Goal: Task Accomplishment & Management: Manage account settings

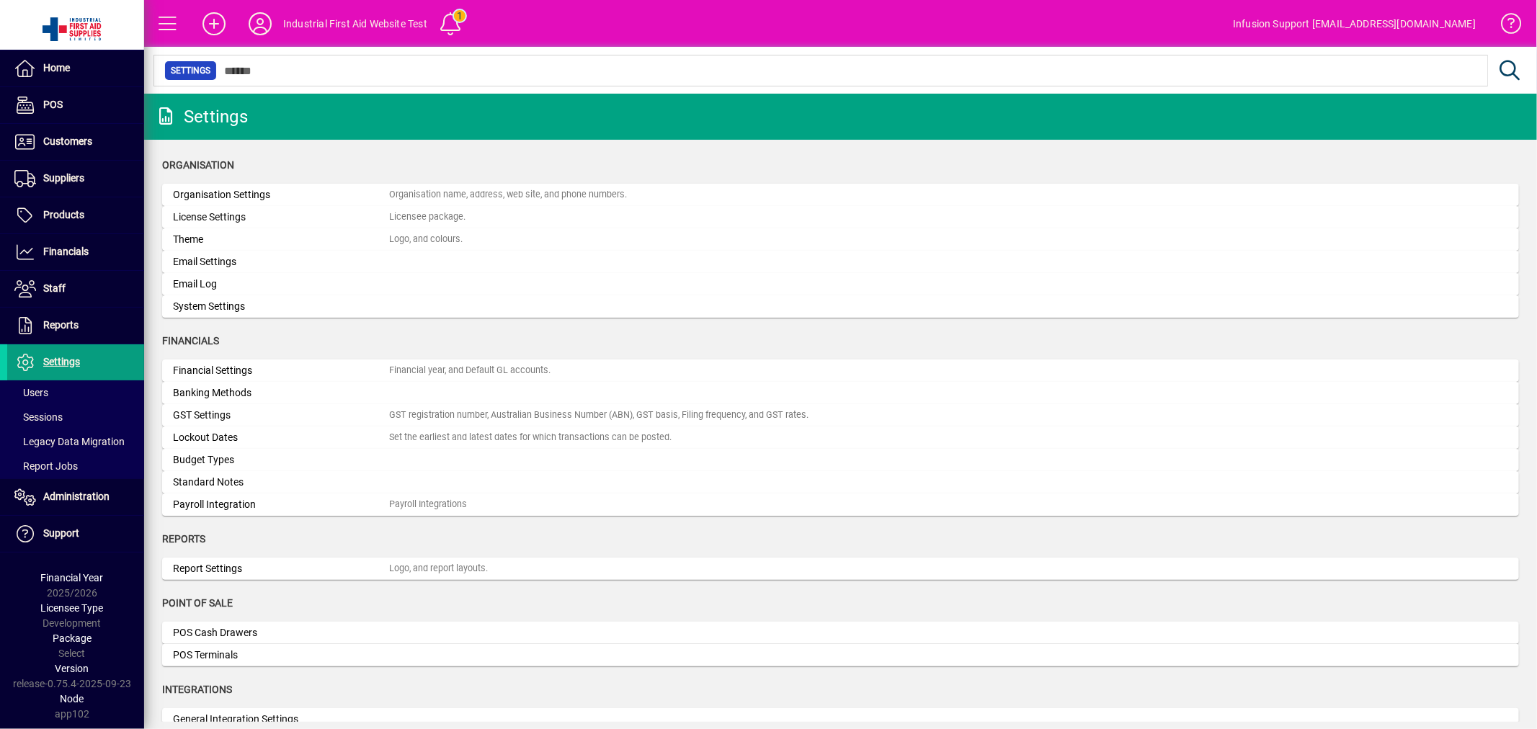
click at [70, 391] on span at bounding box center [75, 393] width 137 height 35
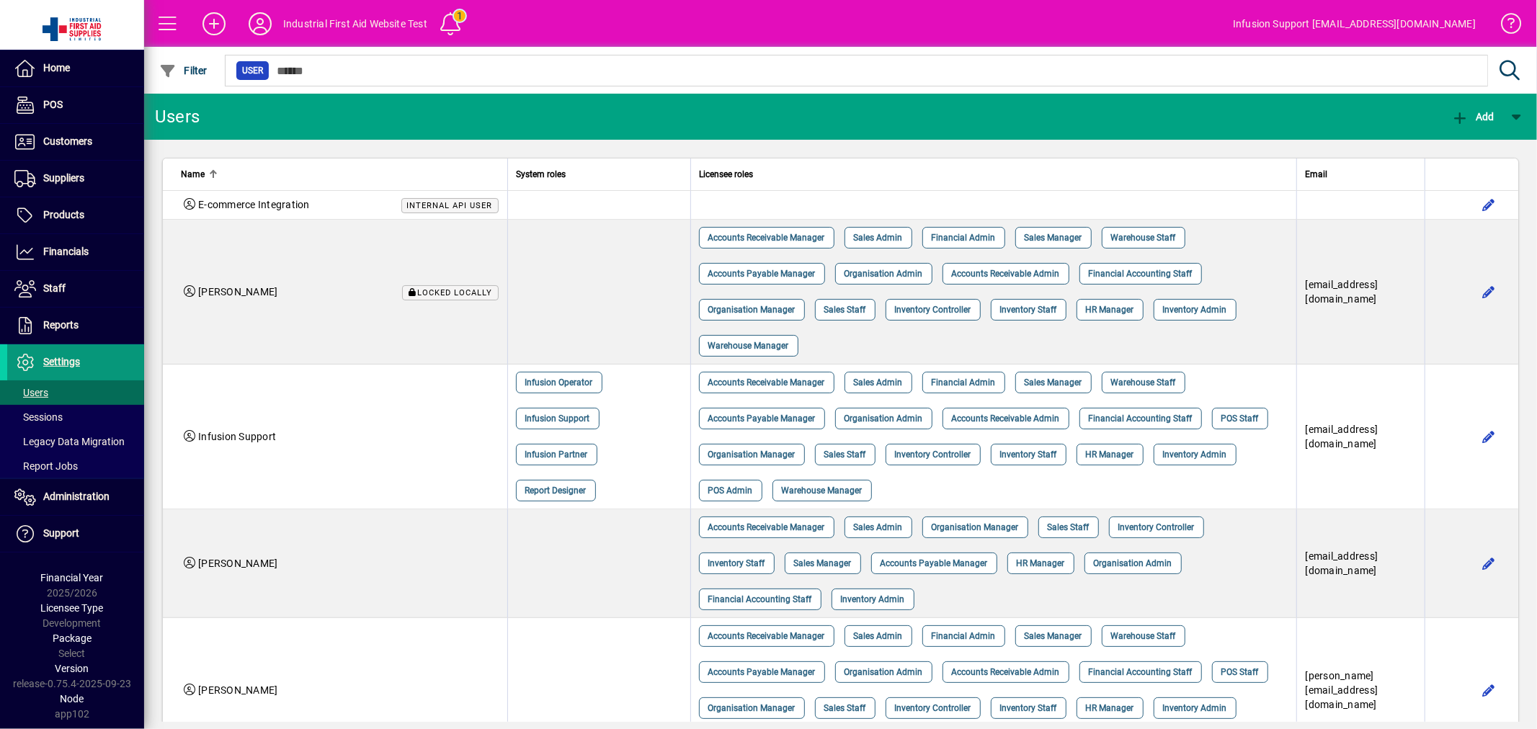
click at [77, 355] on span "Settings" at bounding box center [43, 362] width 73 height 17
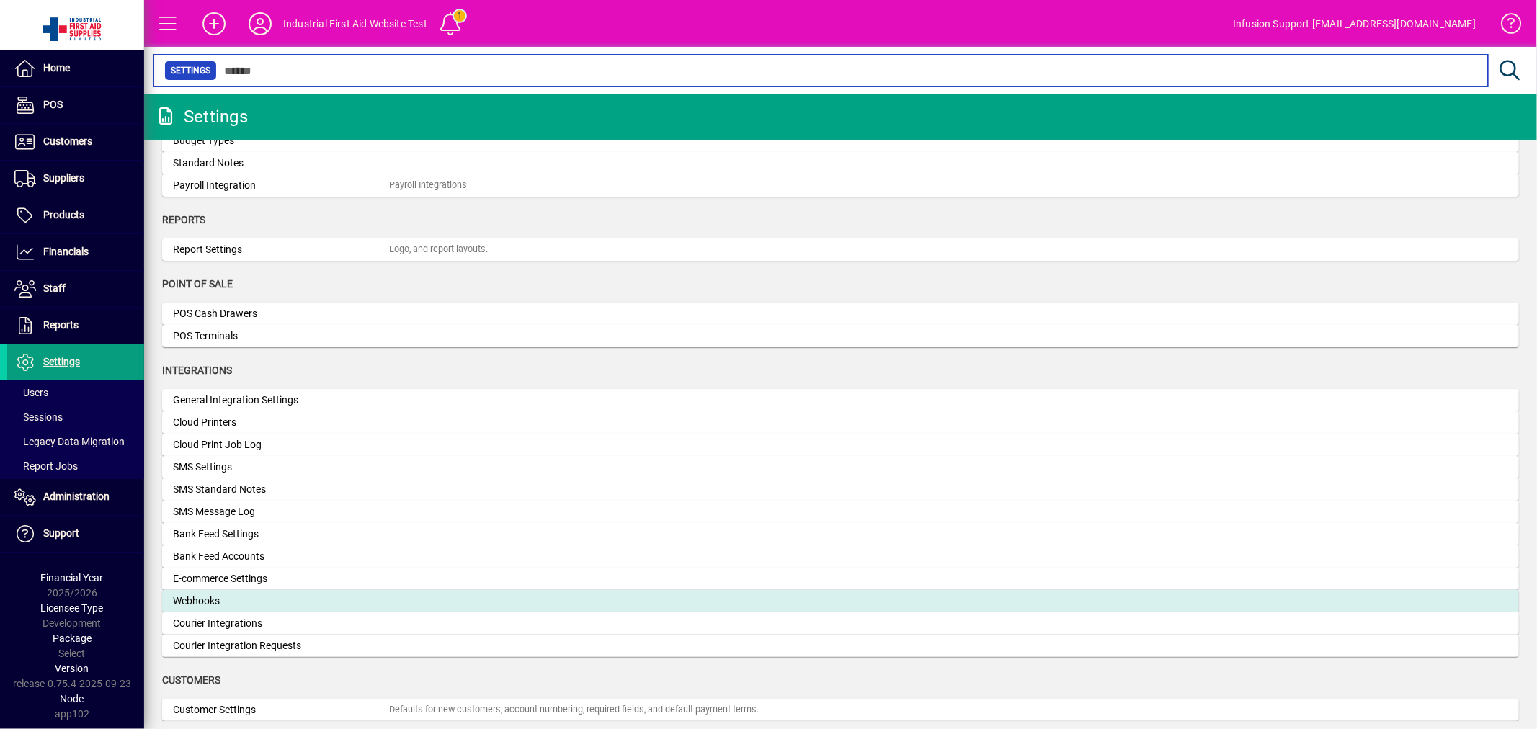
scroll to position [320, 0]
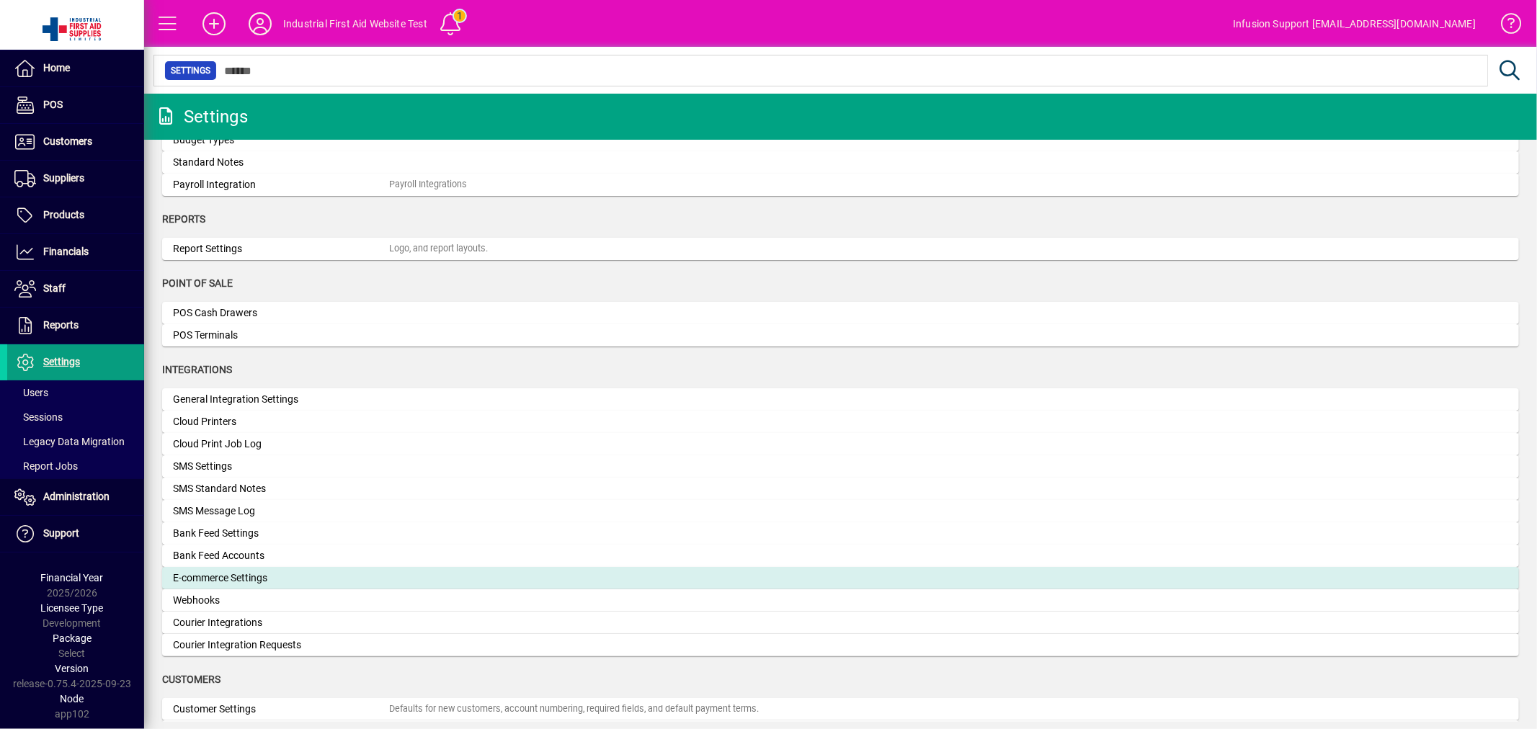
click at [267, 574] on div "E-commerce Settings" at bounding box center [281, 578] width 216 height 15
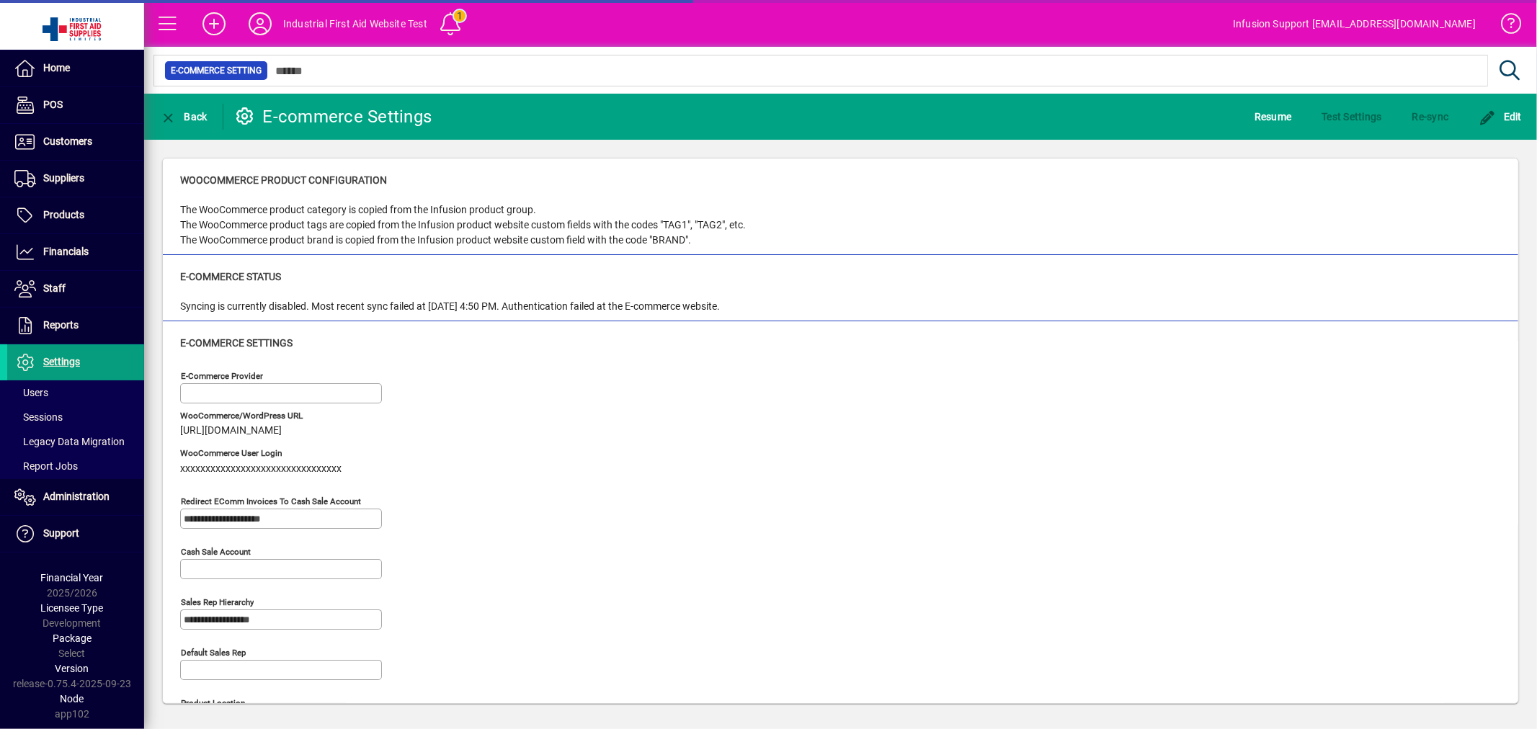
type input "**********"
type input "**"
type input "**********"
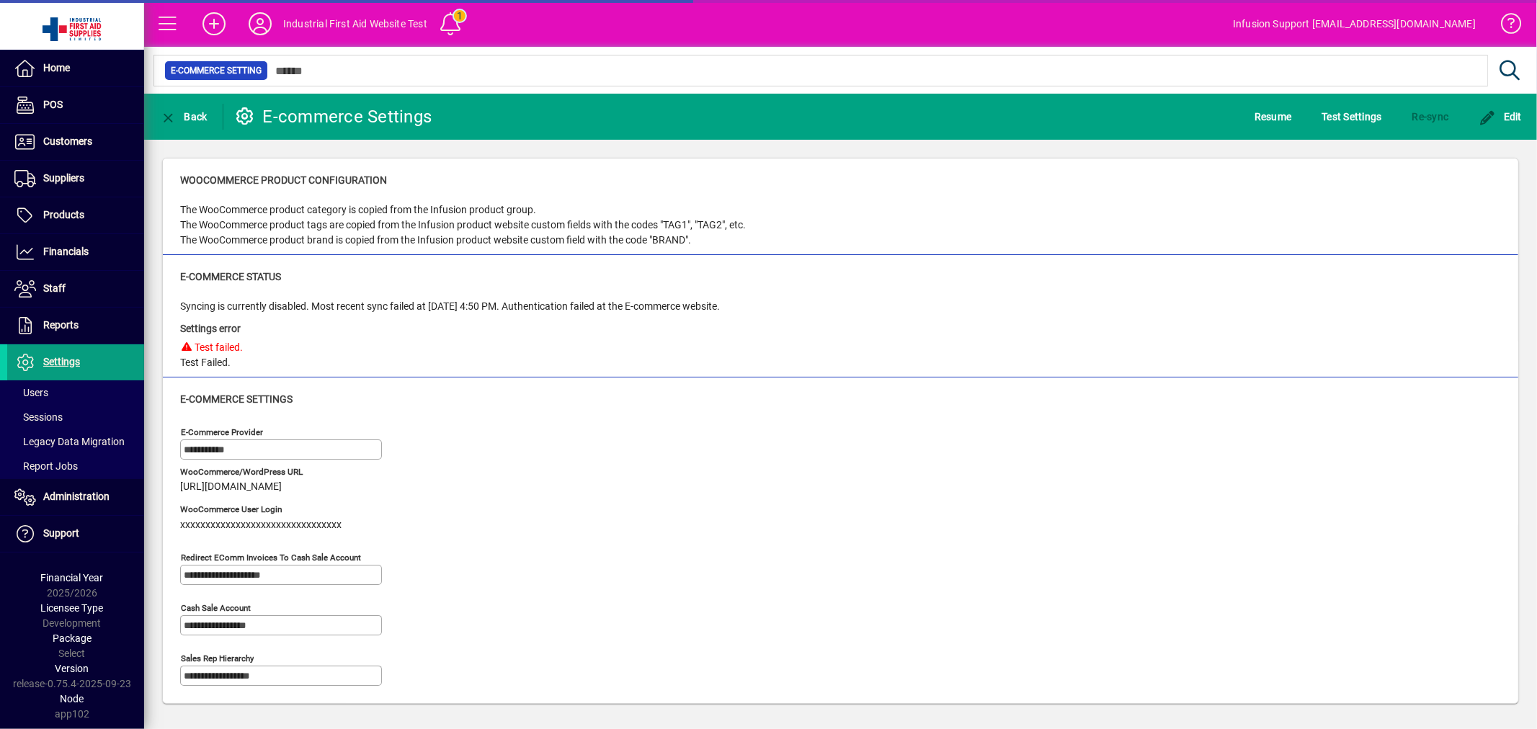
drag, startPoint x: 296, startPoint y: 487, endPoint x: 172, endPoint y: 481, distance: 124.9
copy span "[URL][DOMAIN_NAME]"
click at [1336, 109] on span "Test Settings" at bounding box center [1353, 116] width 60 height 23
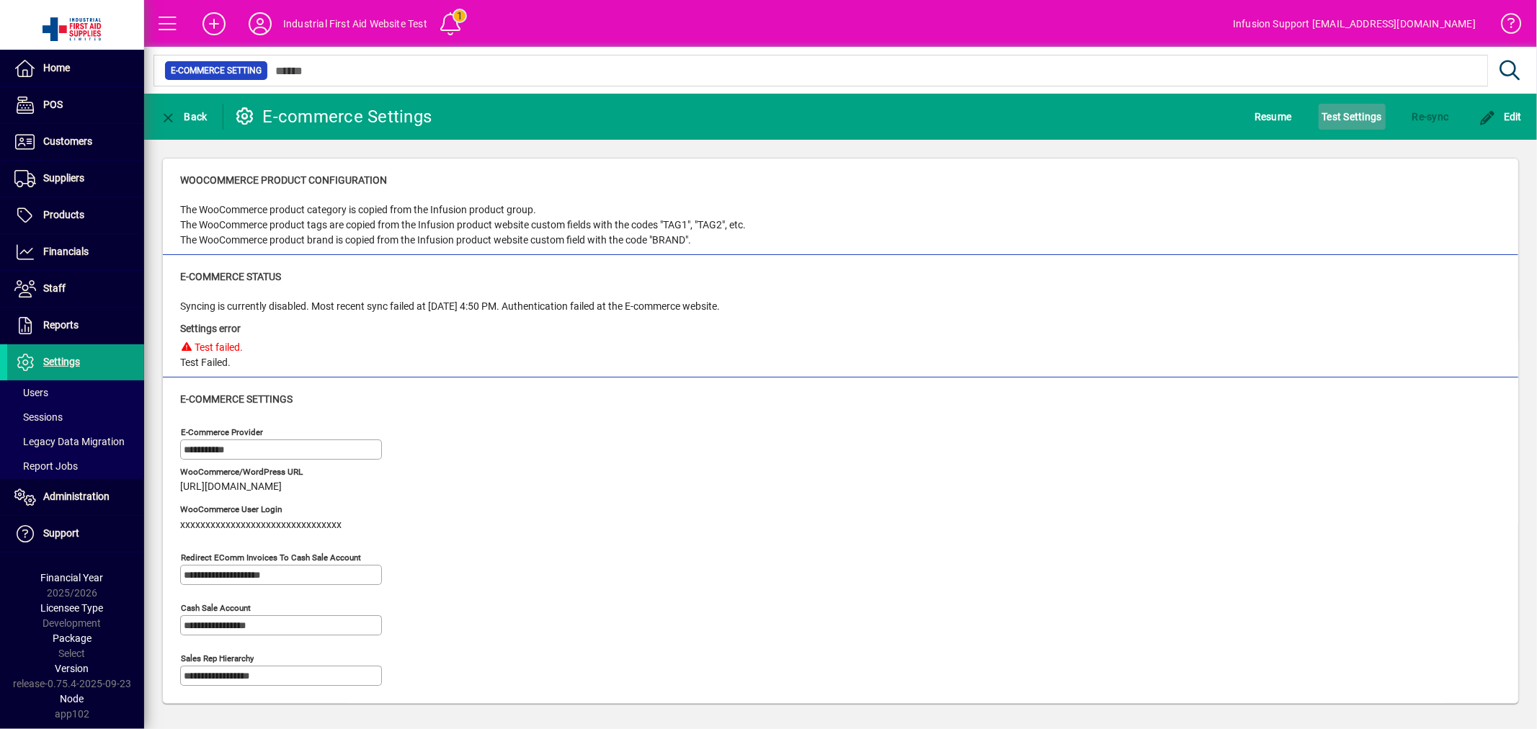
click at [1350, 113] on span "Test Settings" at bounding box center [1353, 116] width 60 height 23
click at [1272, 114] on span "Resume" at bounding box center [1273, 116] width 37 height 23
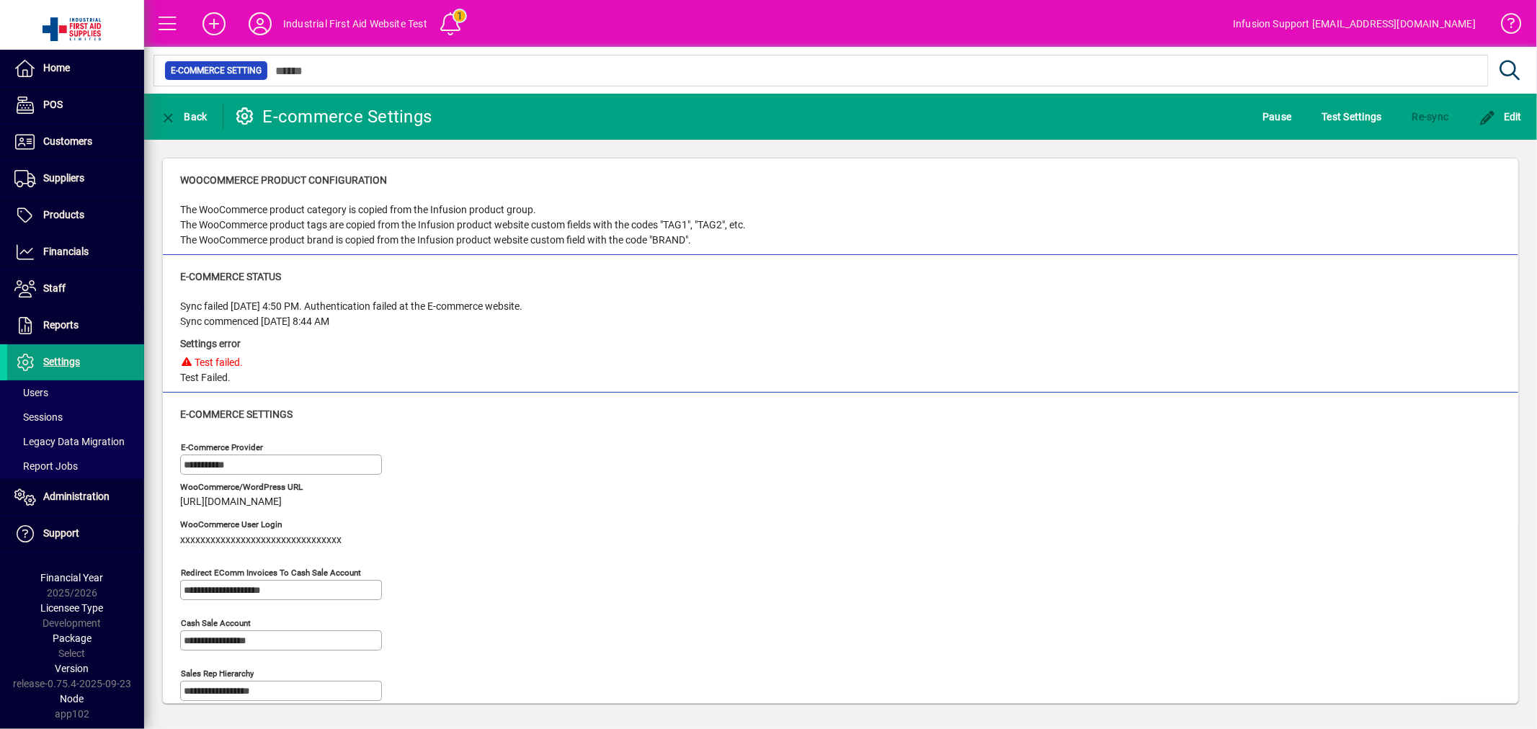
drag, startPoint x: 192, startPoint y: 304, endPoint x: 561, endPoint y: 306, distance: 368.3
click at [561, 306] on div "Sync failed [DATE] 4:50 PM. Authentication failed at the E-commerce website. Sy…" at bounding box center [840, 342] width 1321 height 86
drag, startPoint x: 178, startPoint y: 322, endPoint x: 430, endPoint y: 321, distance: 251.6
click at [430, 321] on div "E-commerce Status Sync failed [DATE] 4:50 PM. Authentication failed at the E-co…" at bounding box center [841, 324] width 1356 height 138
click at [1337, 113] on span "Test Settings" at bounding box center [1353, 116] width 60 height 23
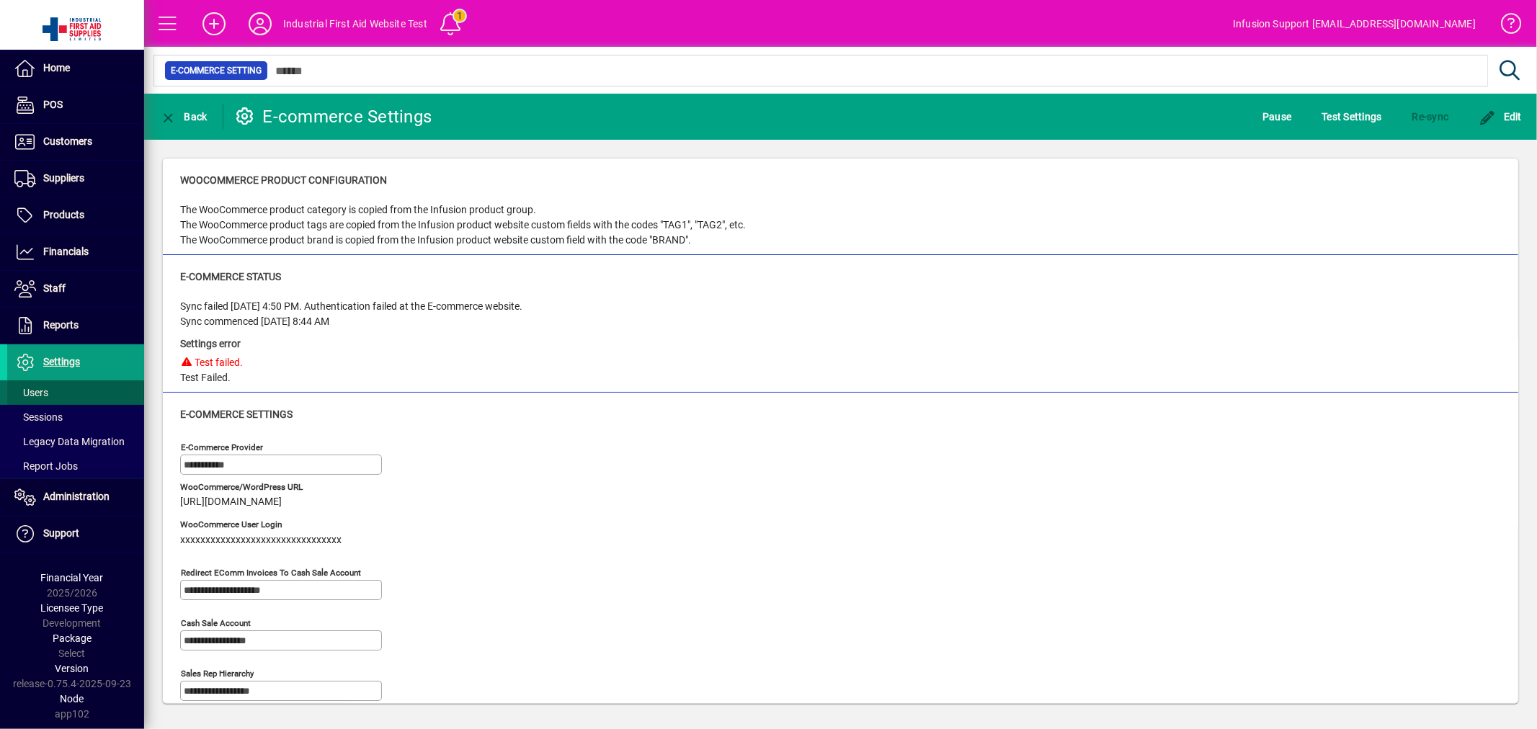
click at [53, 394] on span at bounding box center [75, 393] width 137 height 35
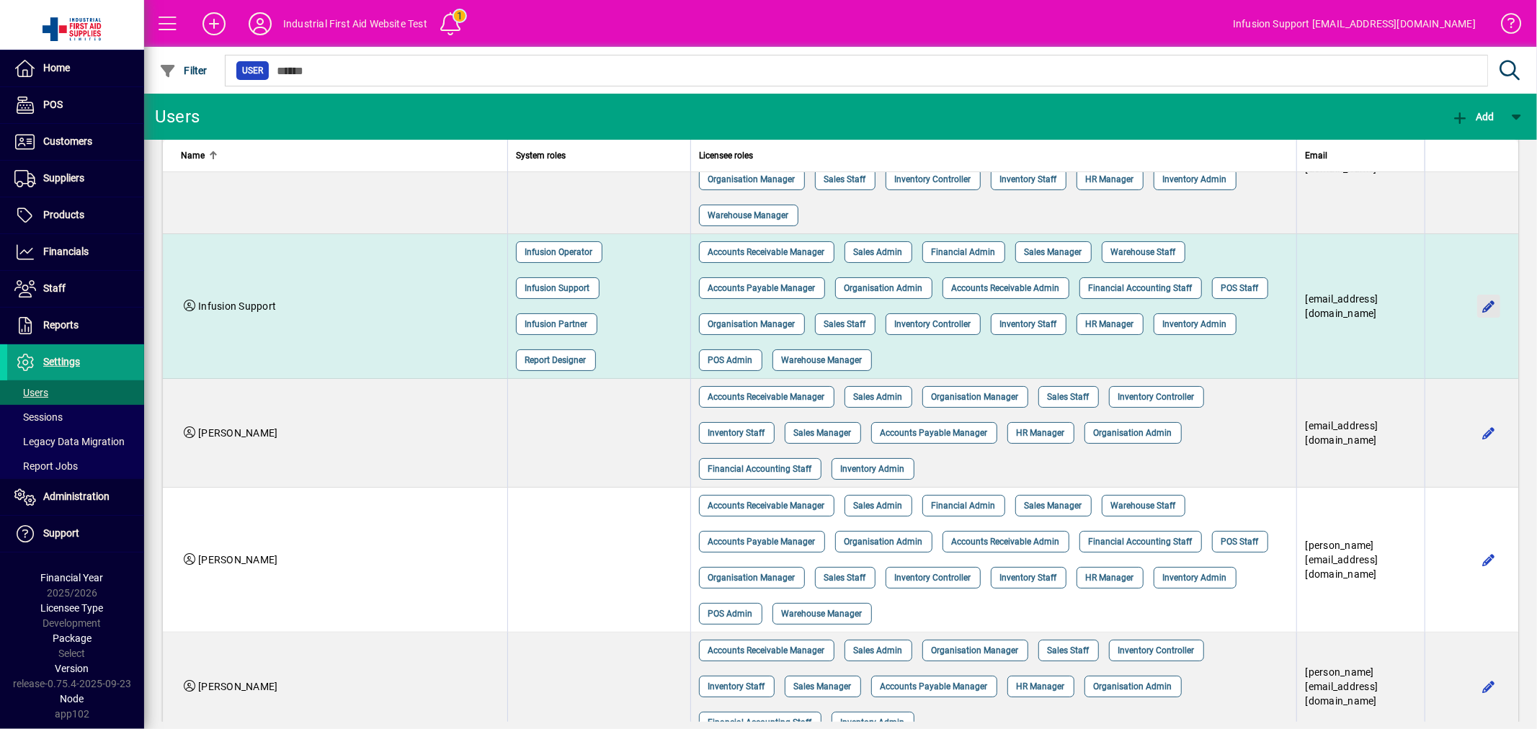
click at [1481, 304] on span "button" at bounding box center [1489, 306] width 35 height 35
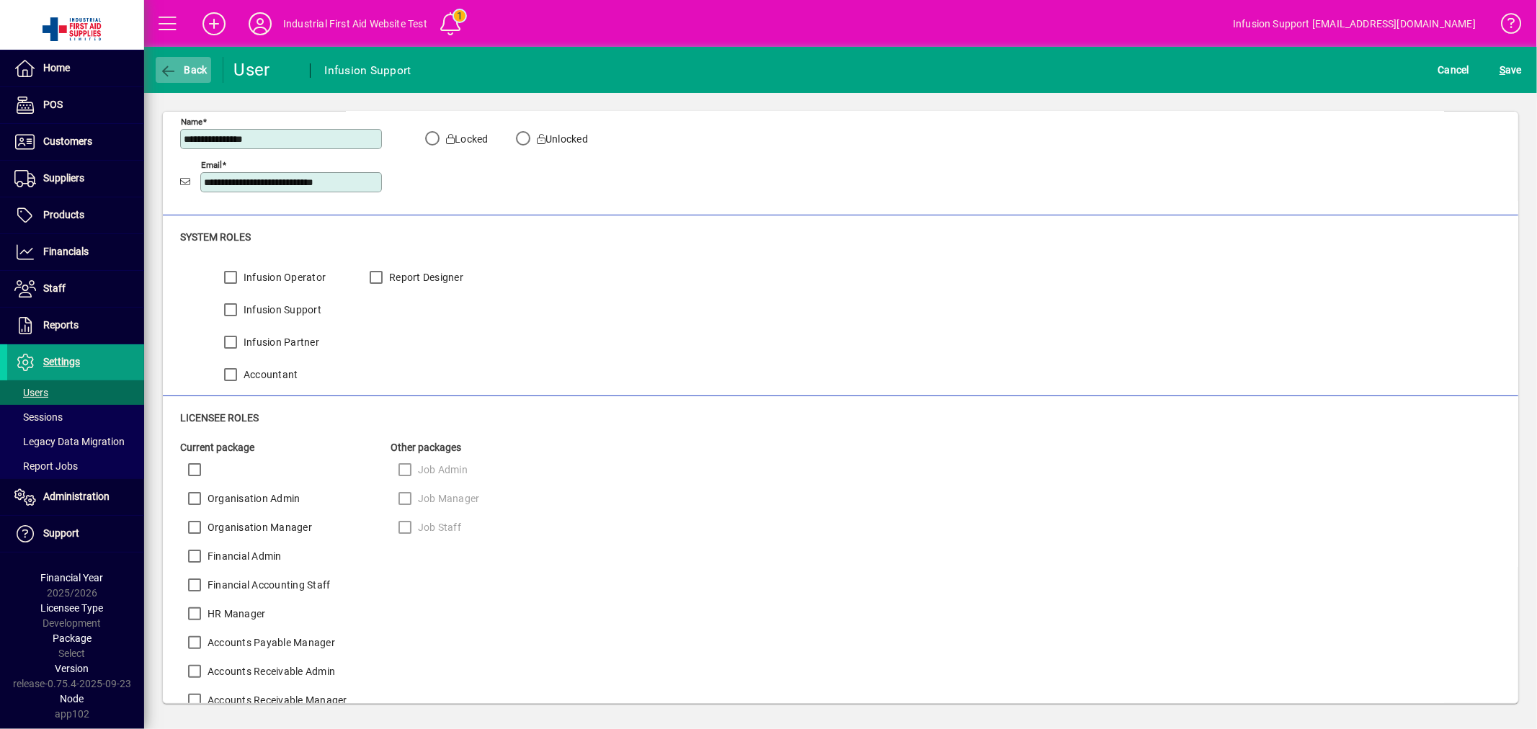
scroll to position [88, 0]
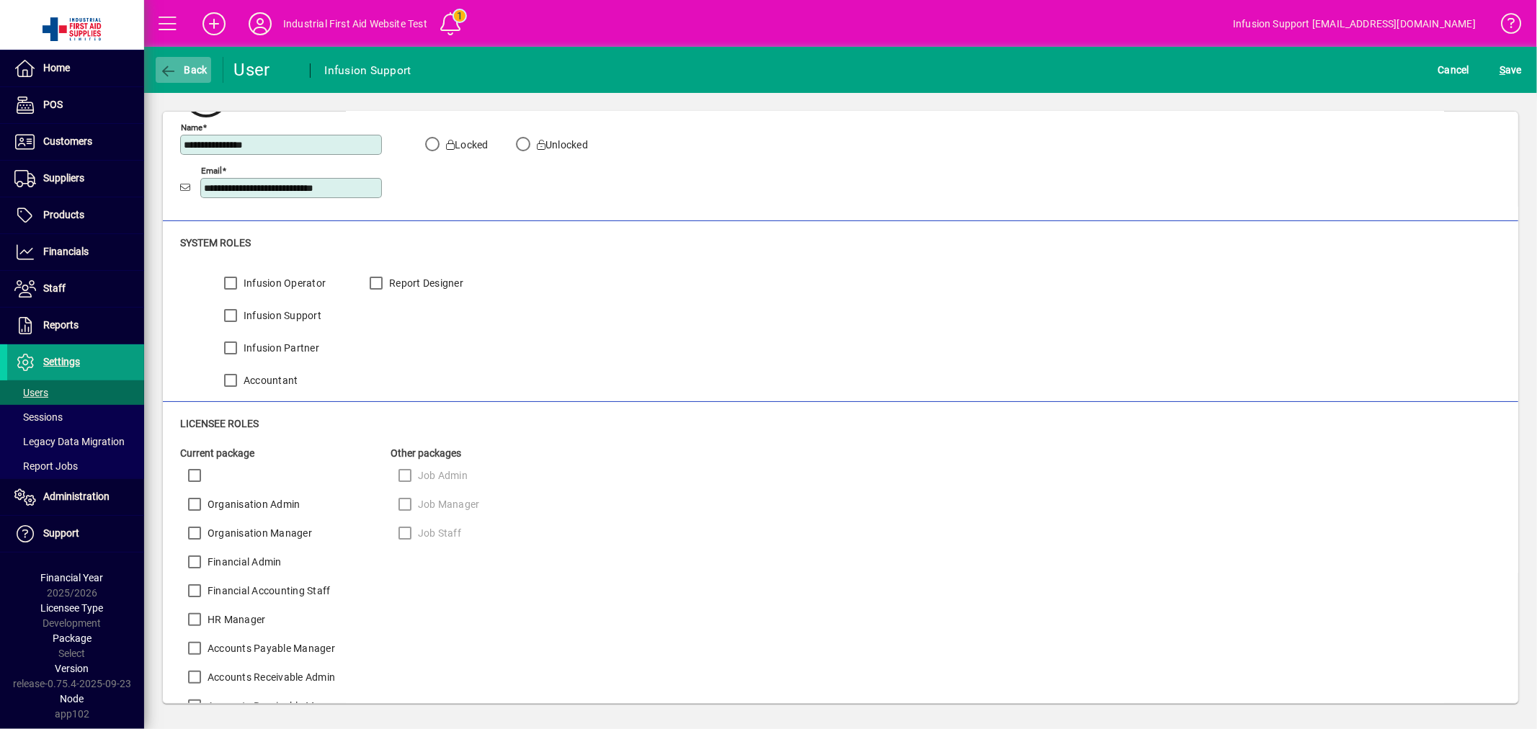
click at [188, 71] on span "Back" at bounding box center [183, 70] width 48 height 12
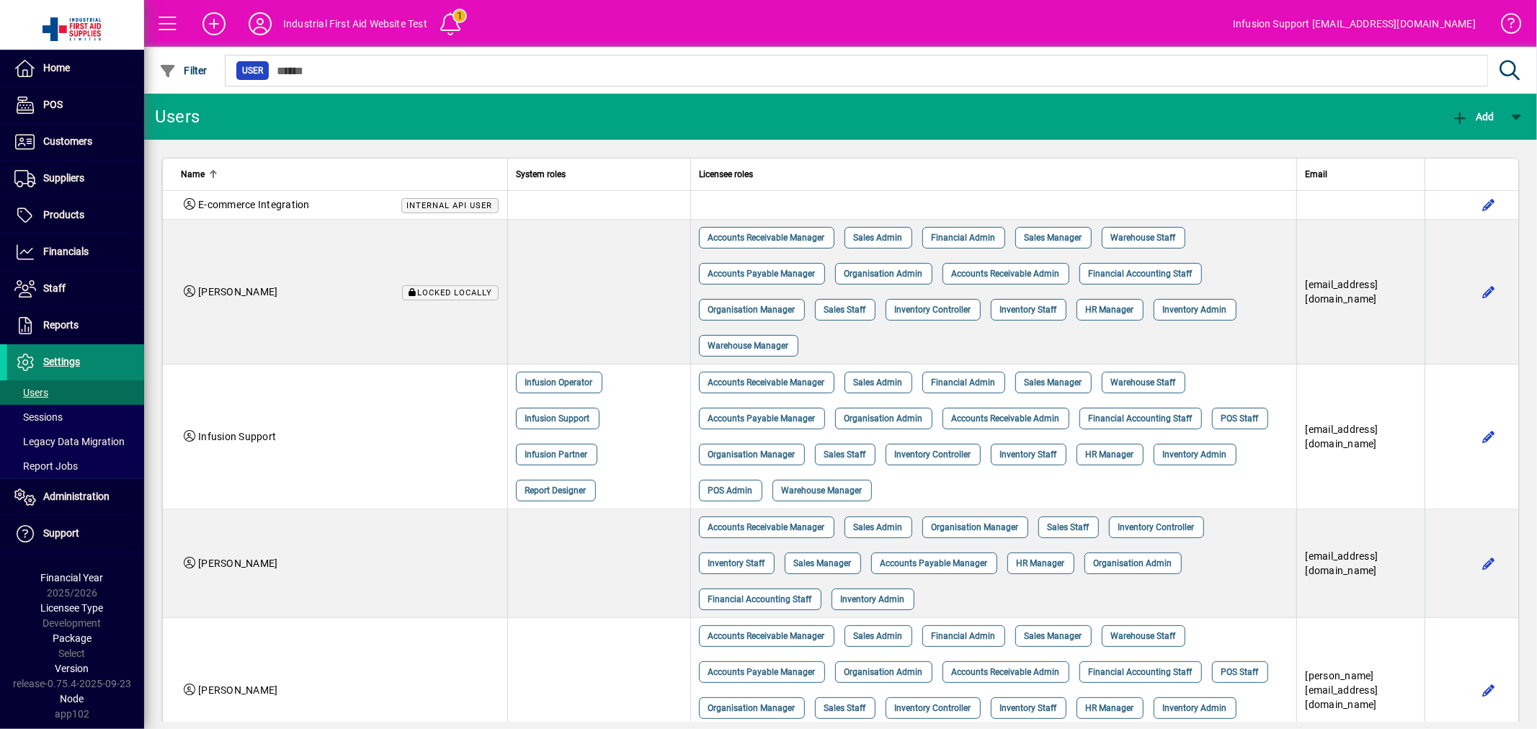
click at [53, 363] on span "Settings" at bounding box center [61, 362] width 37 height 12
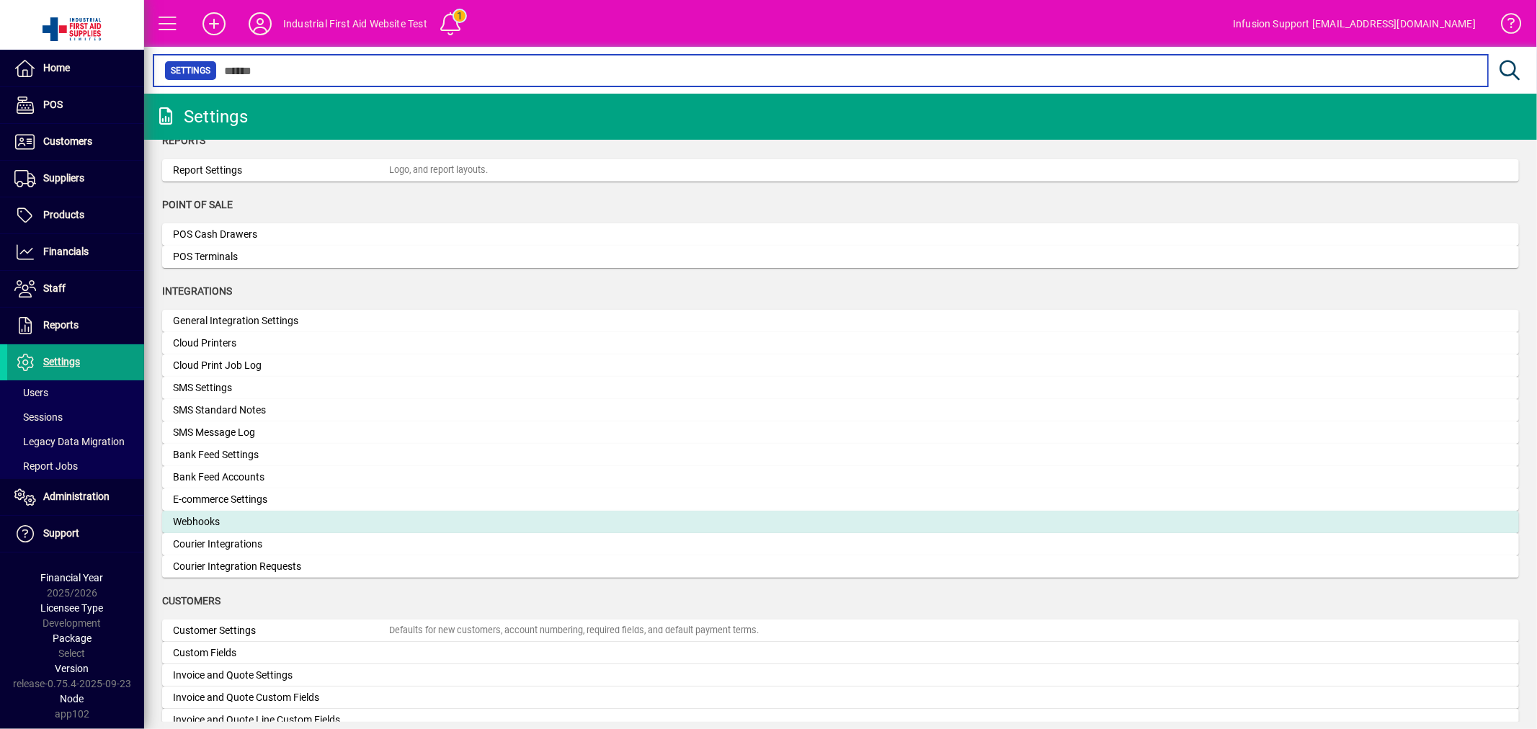
scroll to position [399, 0]
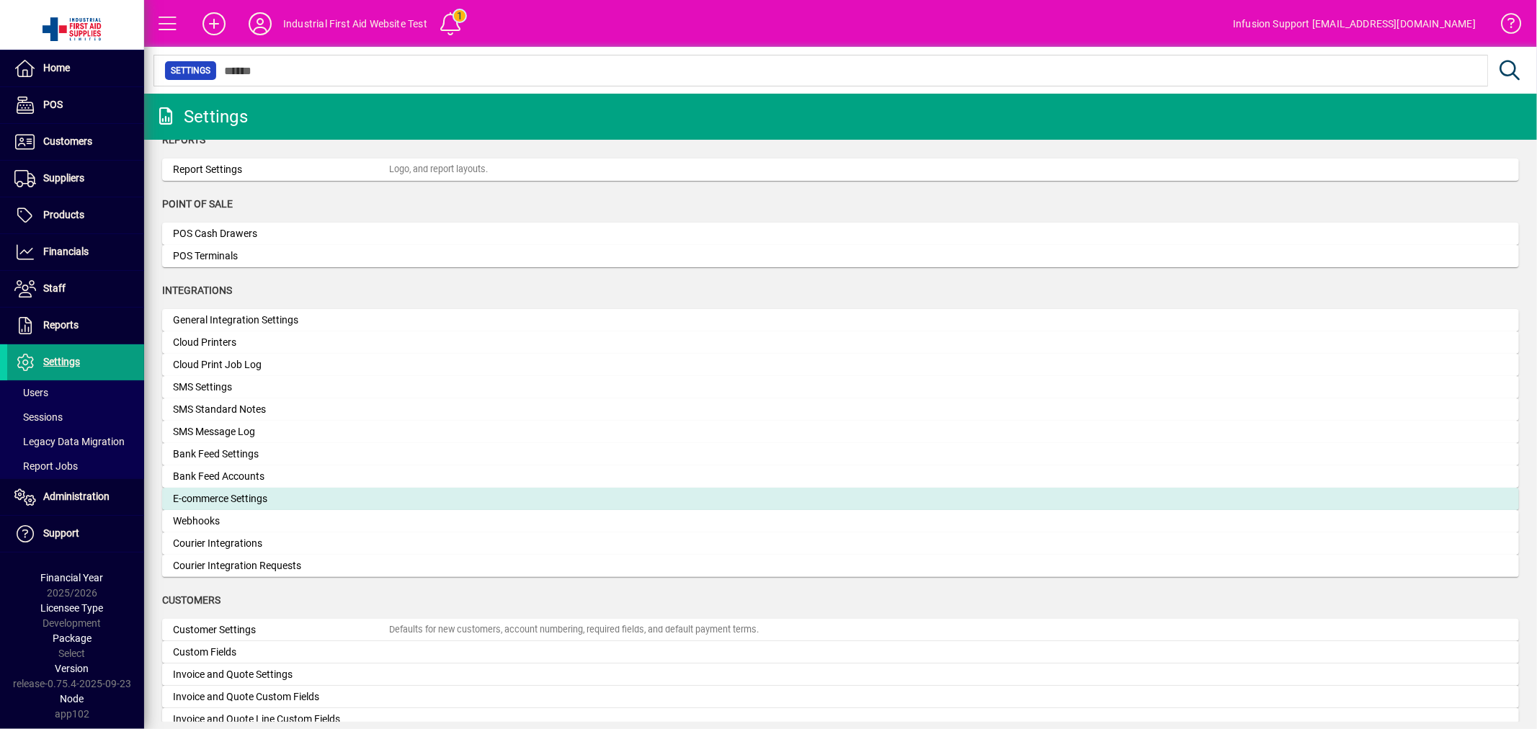
click at [223, 500] on div "E-commerce Settings" at bounding box center [281, 499] width 216 height 15
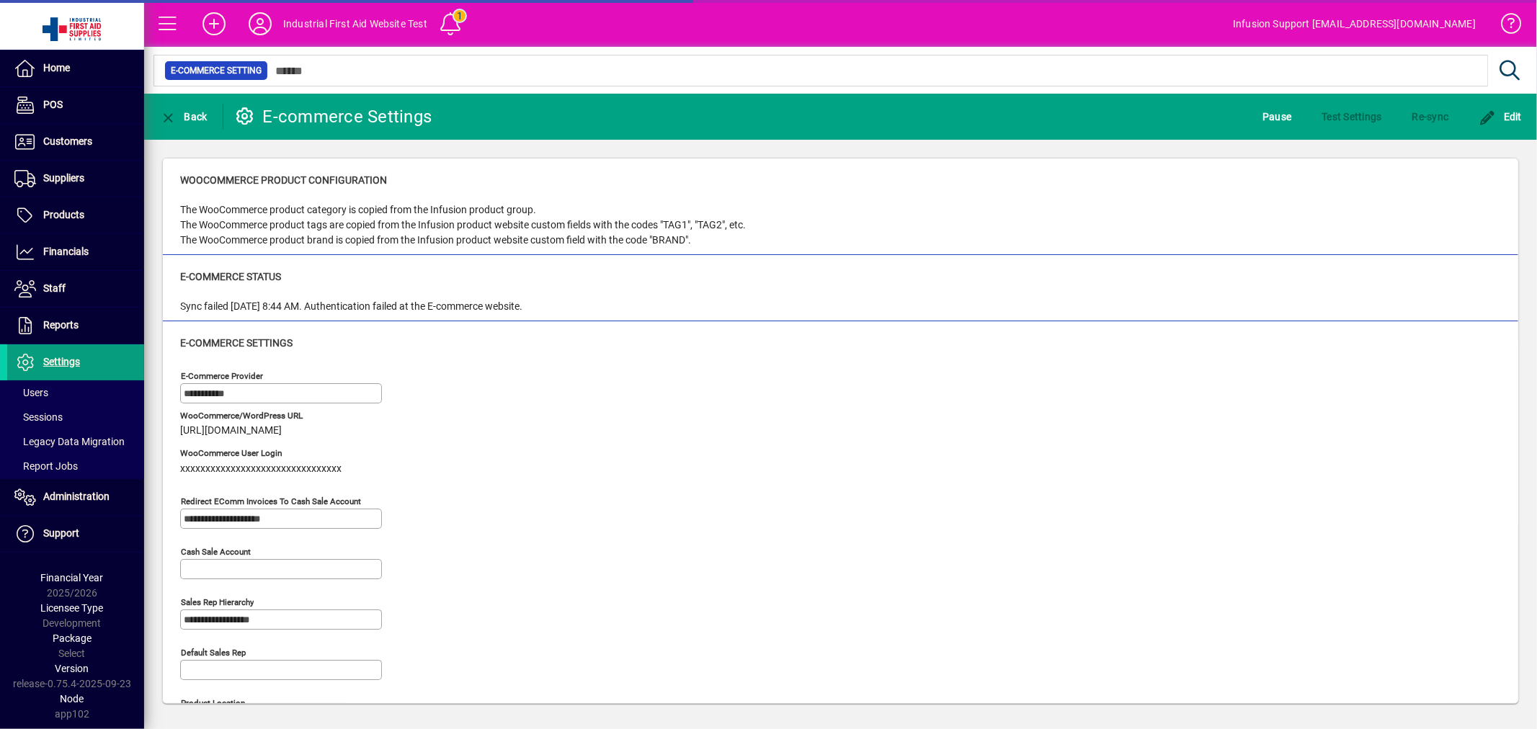
type input "**********"
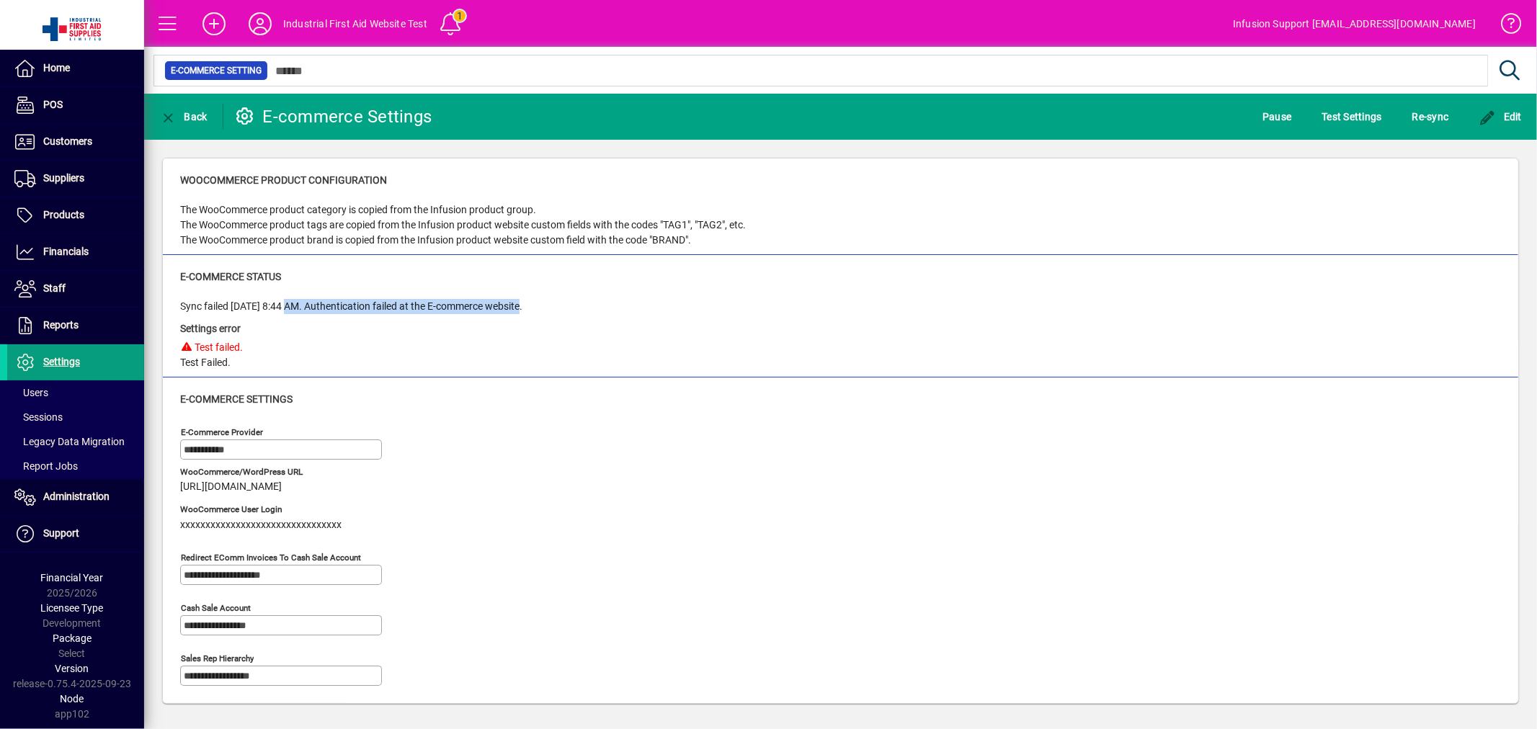
drag, startPoint x: 290, startPoint y: 301, endPoint x: 528, endPoint y: 288, distance: 237.5
click at [528, 288] on div "E-commerce Status Sync failed [DATE] 8:44 AM. Authentication failed at the E-co…" at bounding box center [840, 320] width 1321 height 101
click at [685, 300] on div "Sync failed [DATE] 8:44 AM. Authentication failed at the E-commerce website. Se…" at bounding box center [840, 334] width 1321 height 71
drag, startPoint x: 42, startPoint y: 395, endPoint x: 128, endPoint y: 407, distance: 87.4
click at [42, 395] on span "Users" at bounding box center [31, 393] width 34 height 12
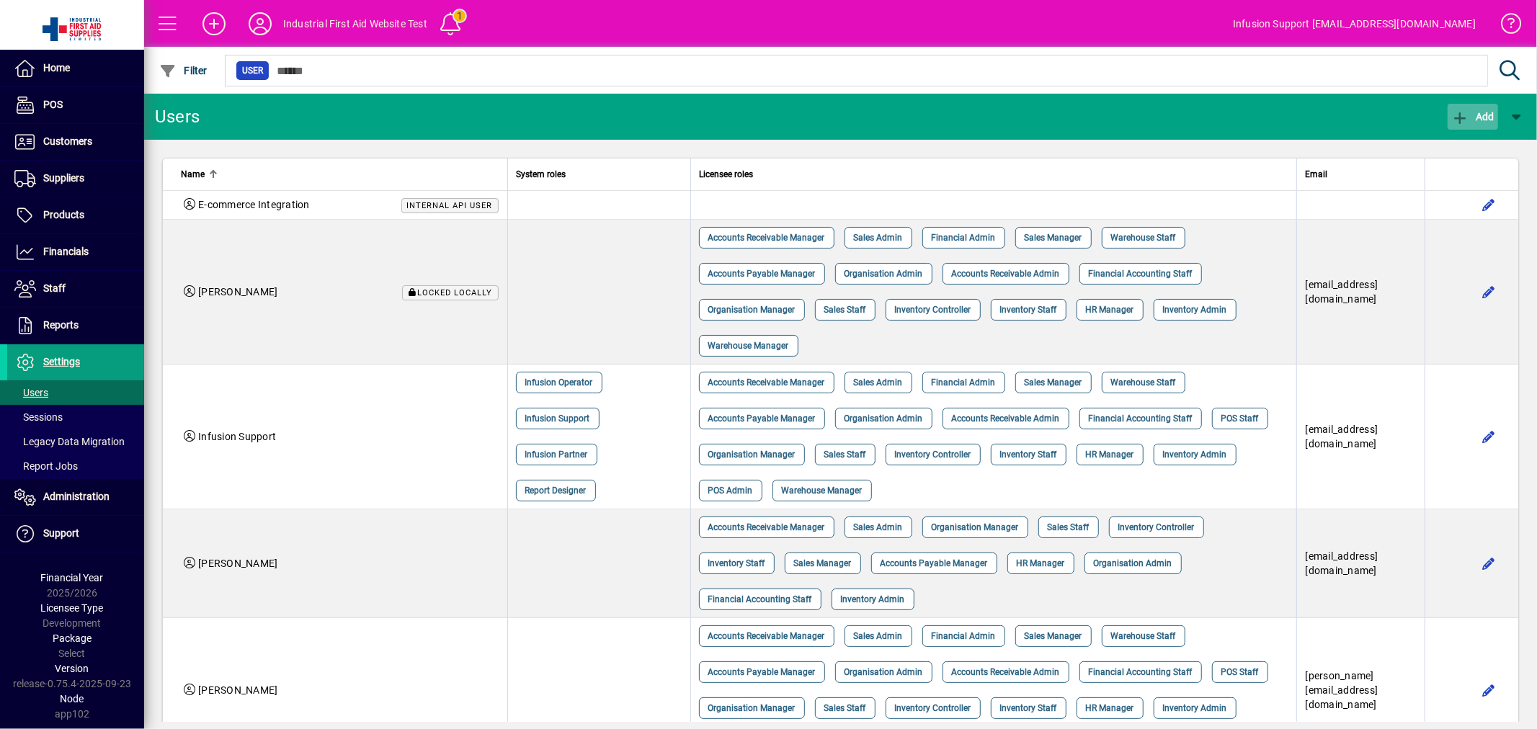
click at [1466, 109] on button "Add" at bounding box center [1473, 117] width 50 height 26
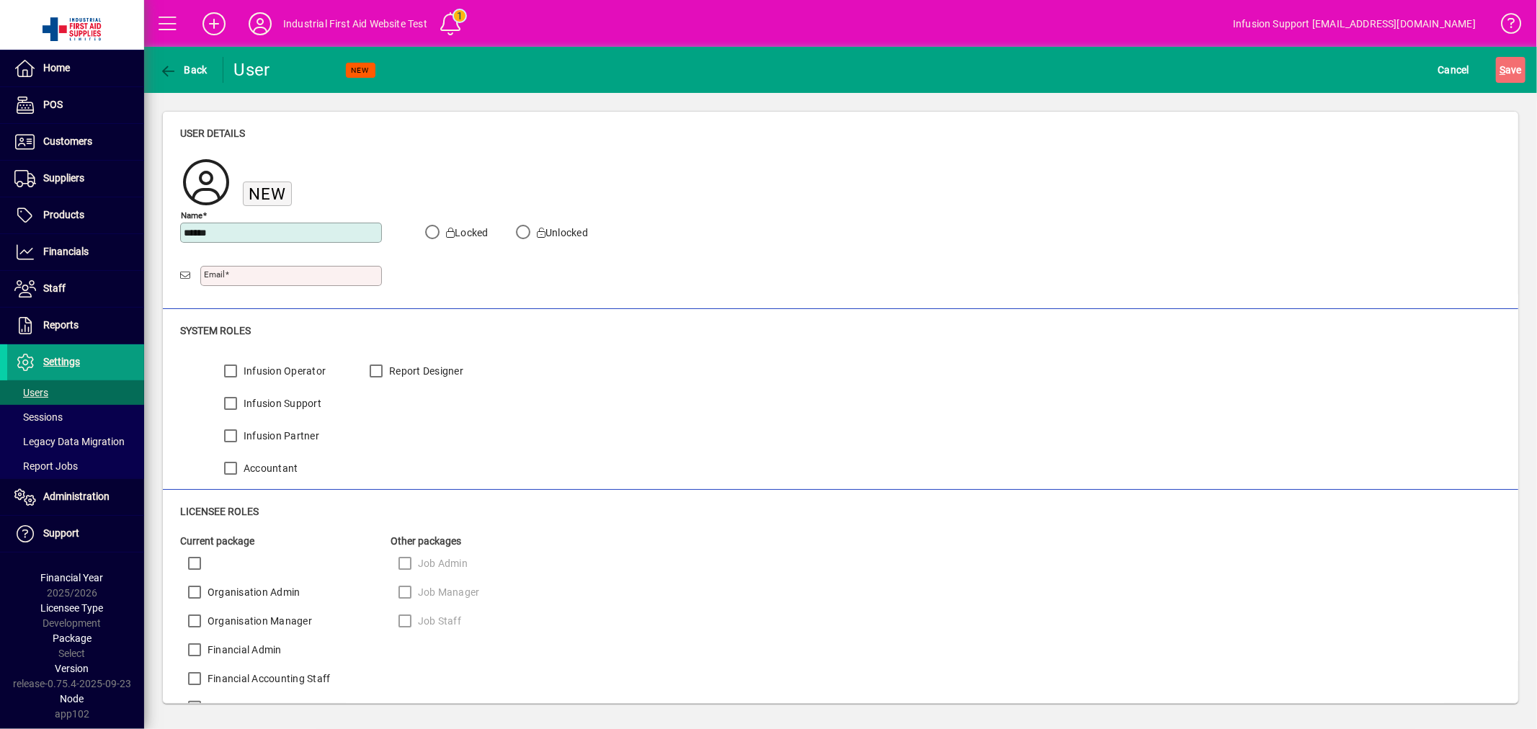
type input "******"
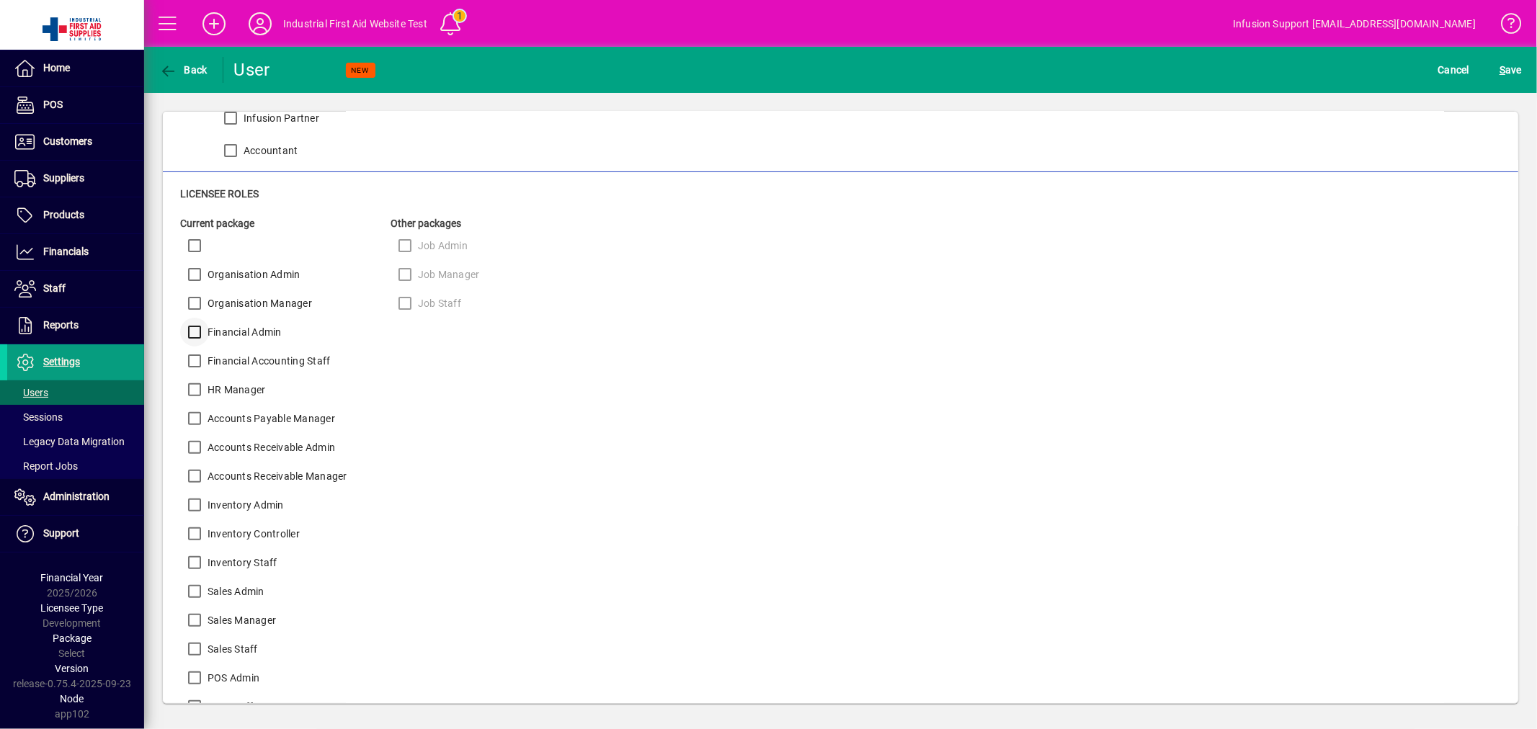
scroll to position [319, 0]
type input "**********"
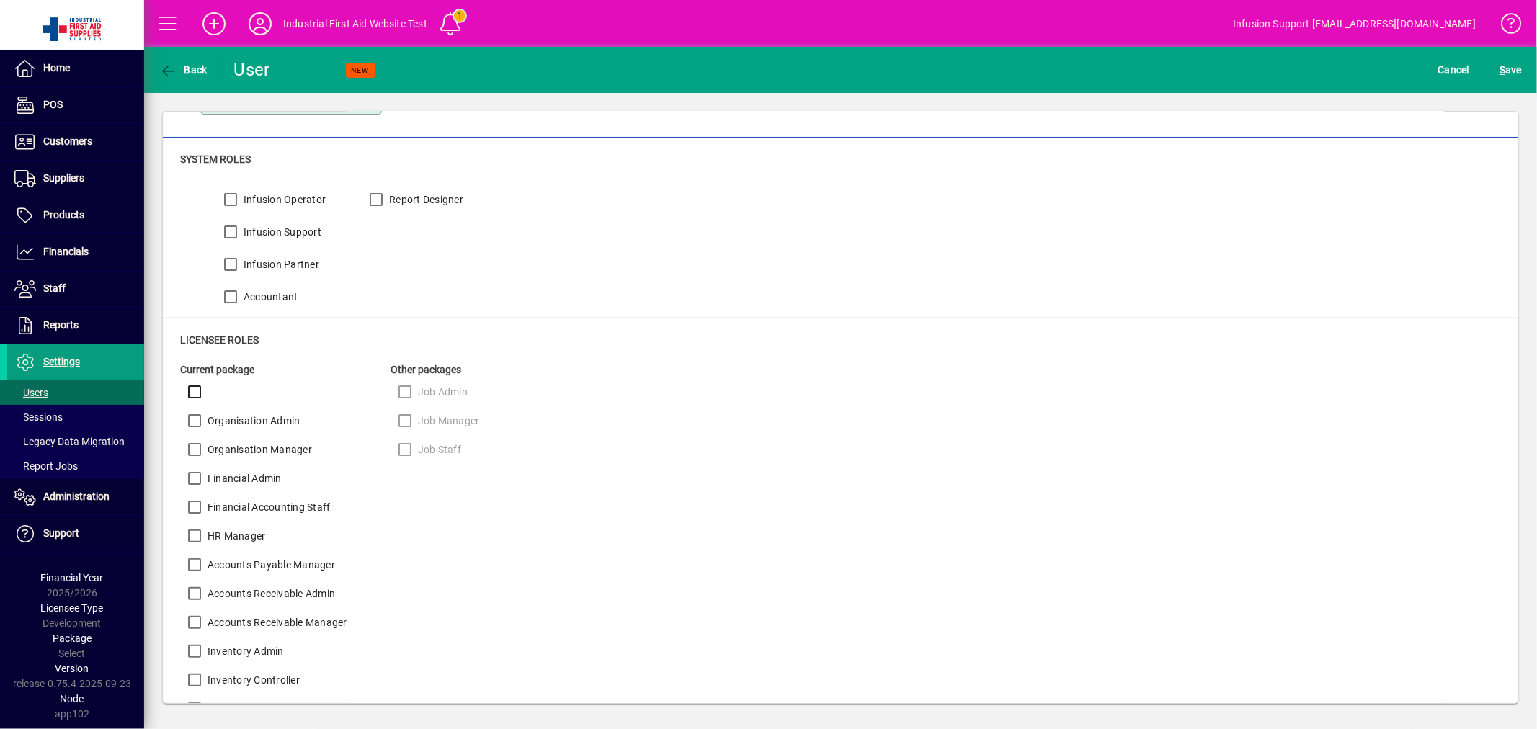
scroll to position [171, 0]
click at [229, 479] on label "Financial Admin" at bounding box center [243, 479] width 77 height 14
drag, startPoint x: 234, startPoint y: 509, endPoint x: 235, endPoint y: 484, distance: 25.3
click at [234, 508] on label "Financial Accounting Staff" at bounding box center [268, 508] width 126 height 14
drag, startPoint x: 241, startPoint y: 450, endPoint x: 240, endPoint y: 424, distance: 26.0
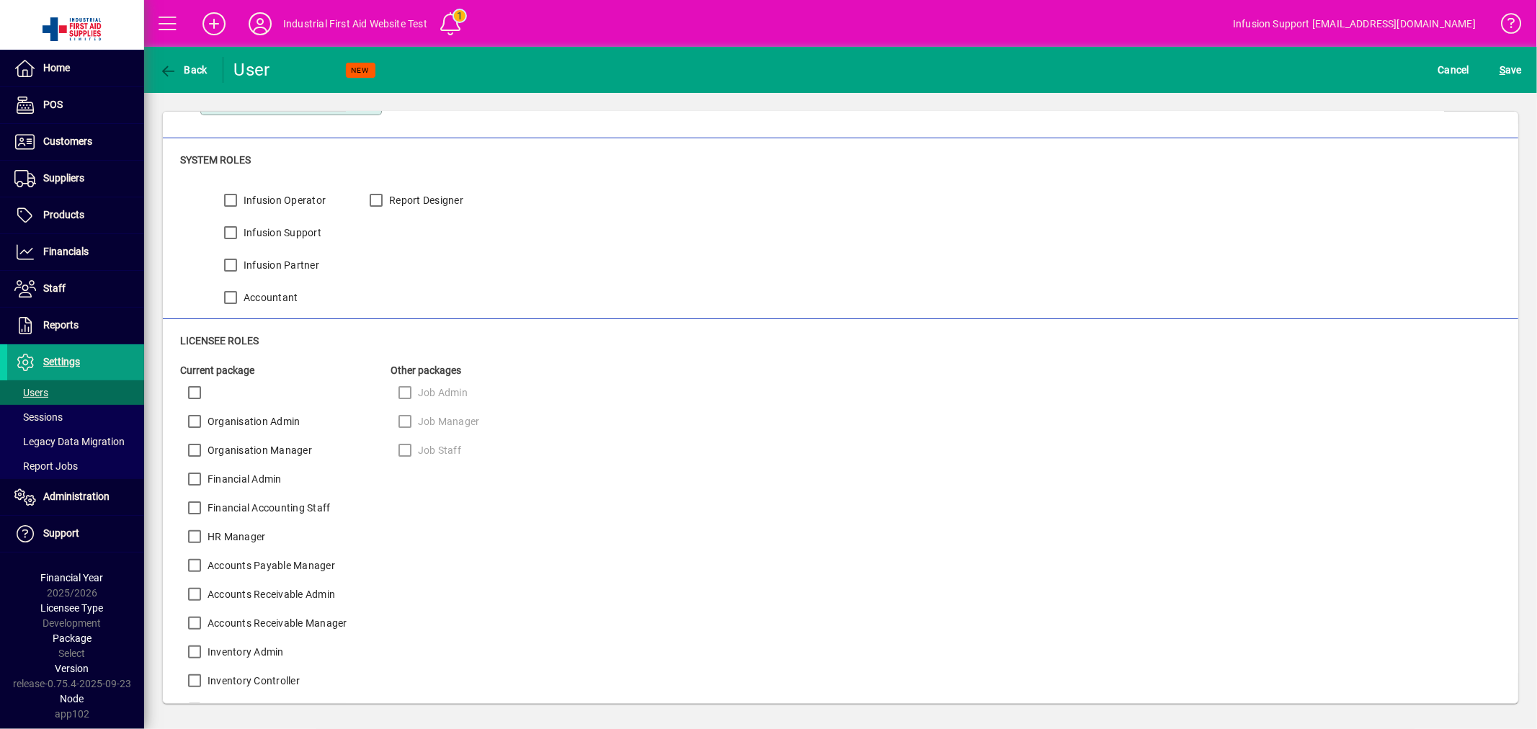
click at [241, 445] on label "Organisation Manager" at bounding box center [258, 450] width 107 height 14
click at [229, 450] on label "Organisation Manager" at bounding box center [258, 450] width 107 height 14
click at [234, 412] on div "Organisation Admin" at bounding box center [240, 421] width 120 height 29
click at [239, 422] on label "Organisation Admin" at bounding box center [253, 421] width 96 height 14
click at [1508, 66] on span "S ave" at bounding box center [1511, 69] width 22 height 23
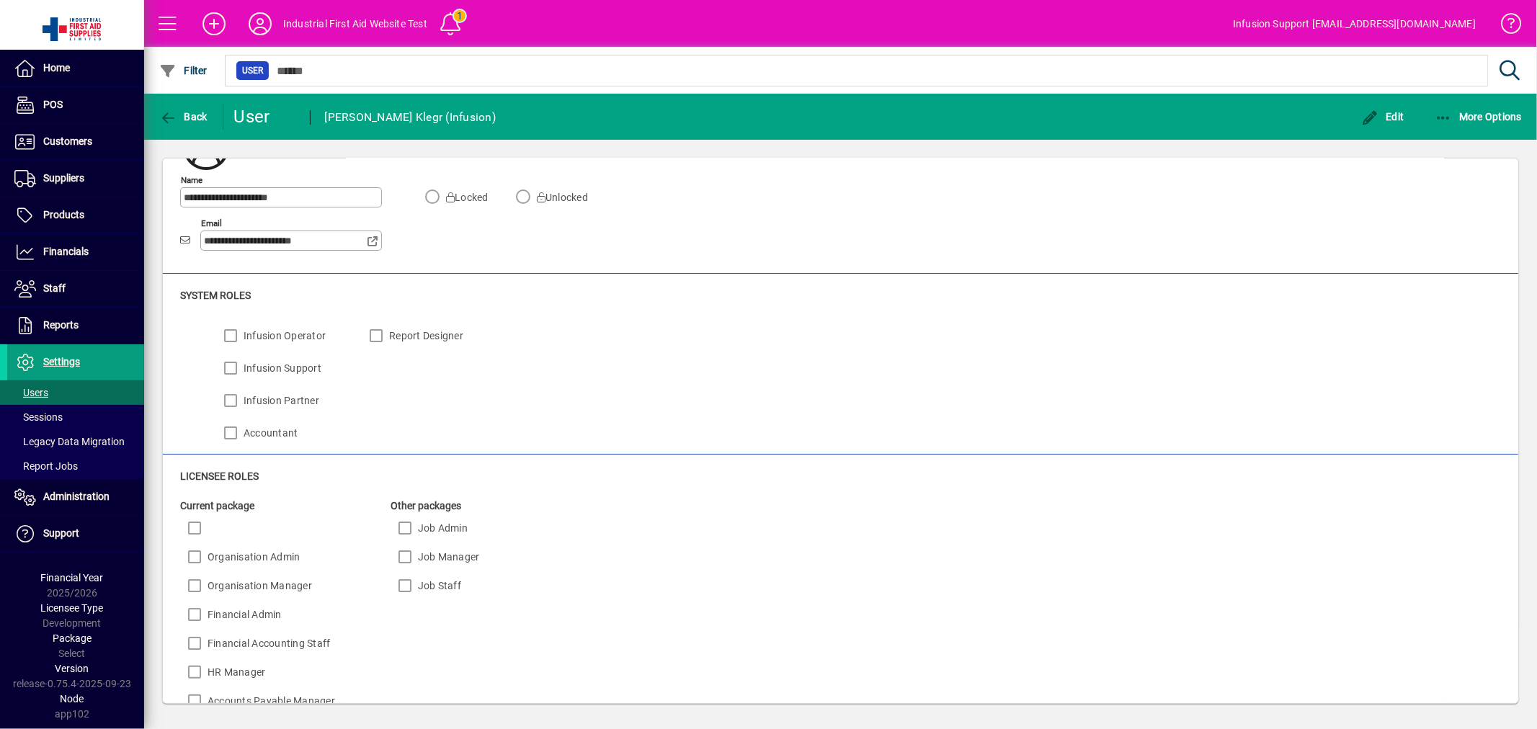
scroll to position [81, 0]
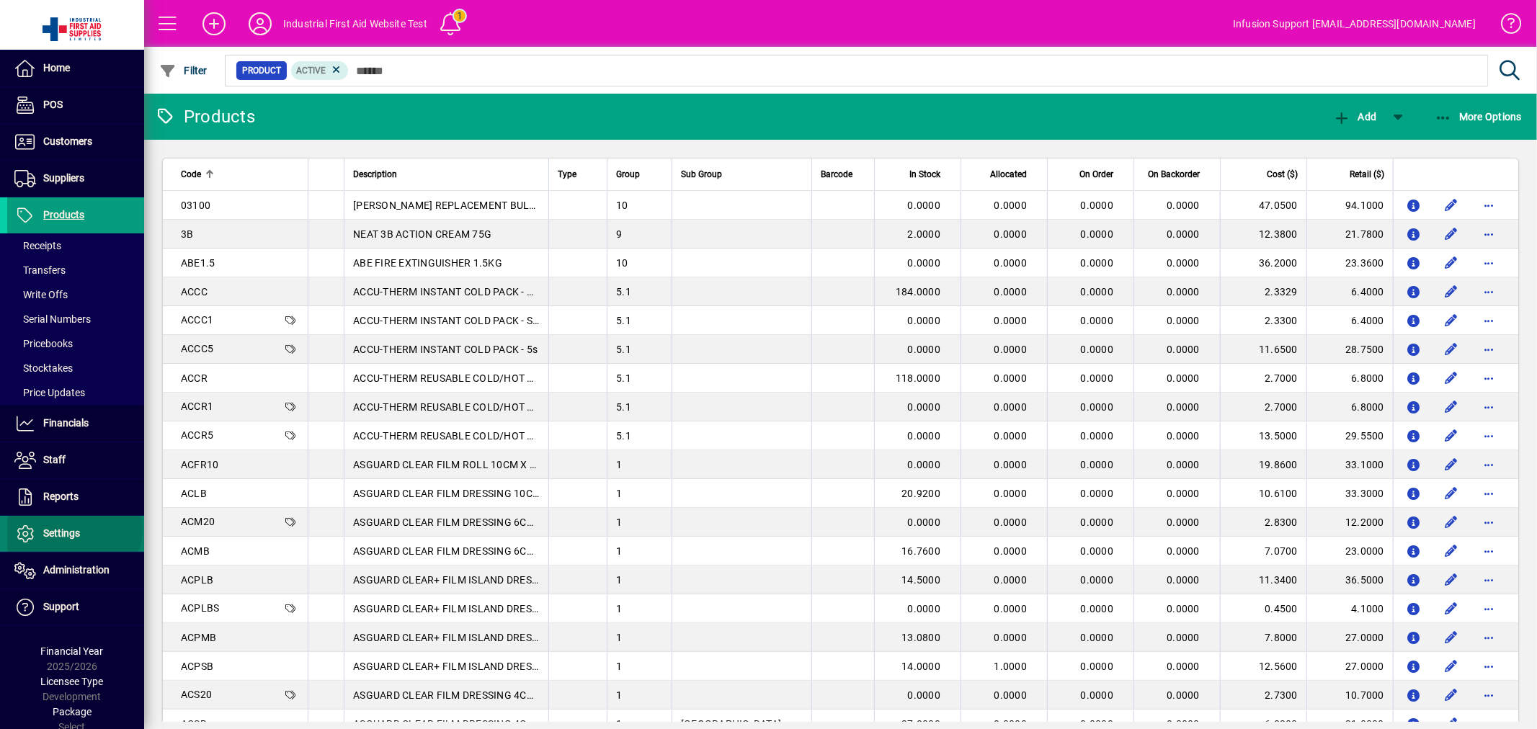
click at [73, 529] on span "Settings" at bounding box center [61, 534] width 37 height 12
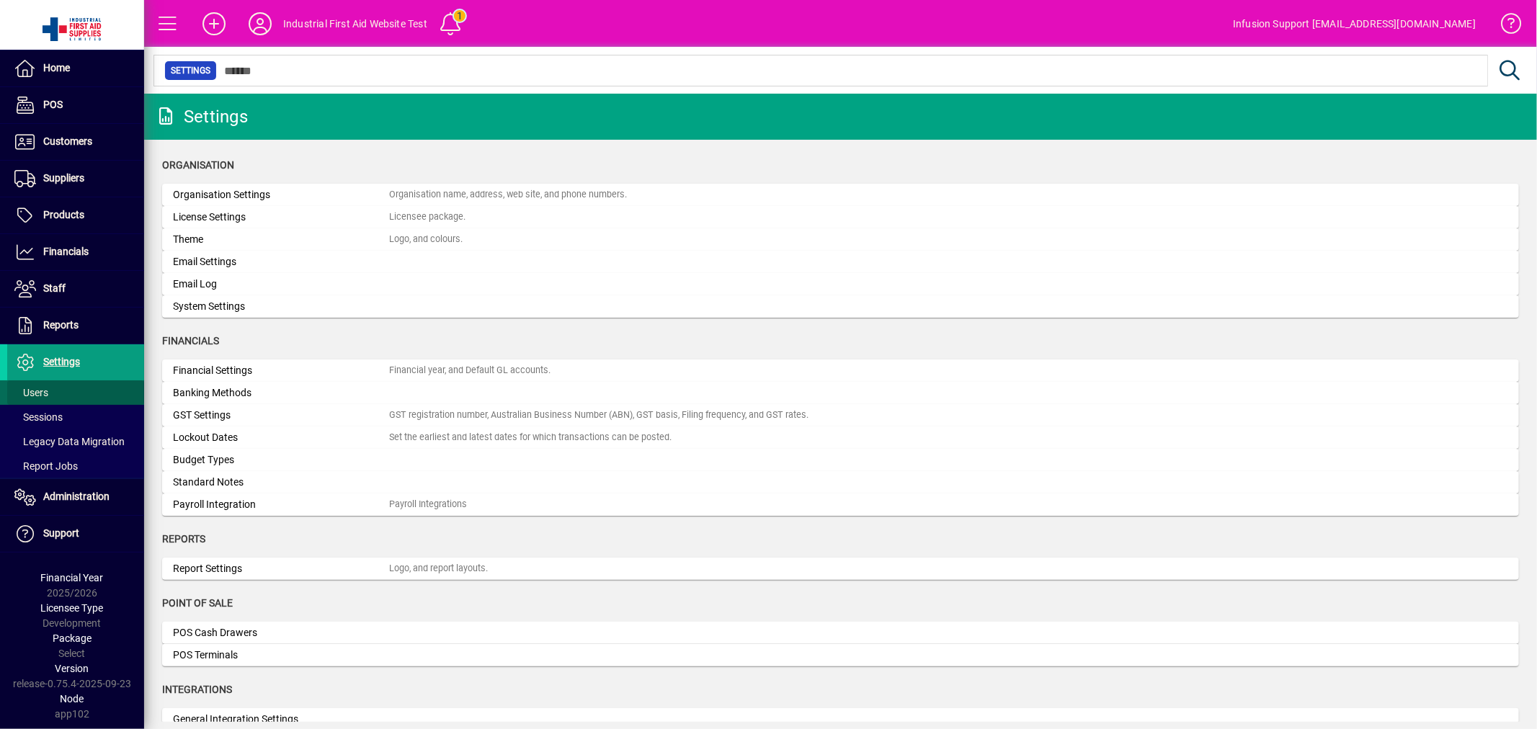
click at [48, 394] on span "Users" at bounding box center [31, 393] width 34 height 12
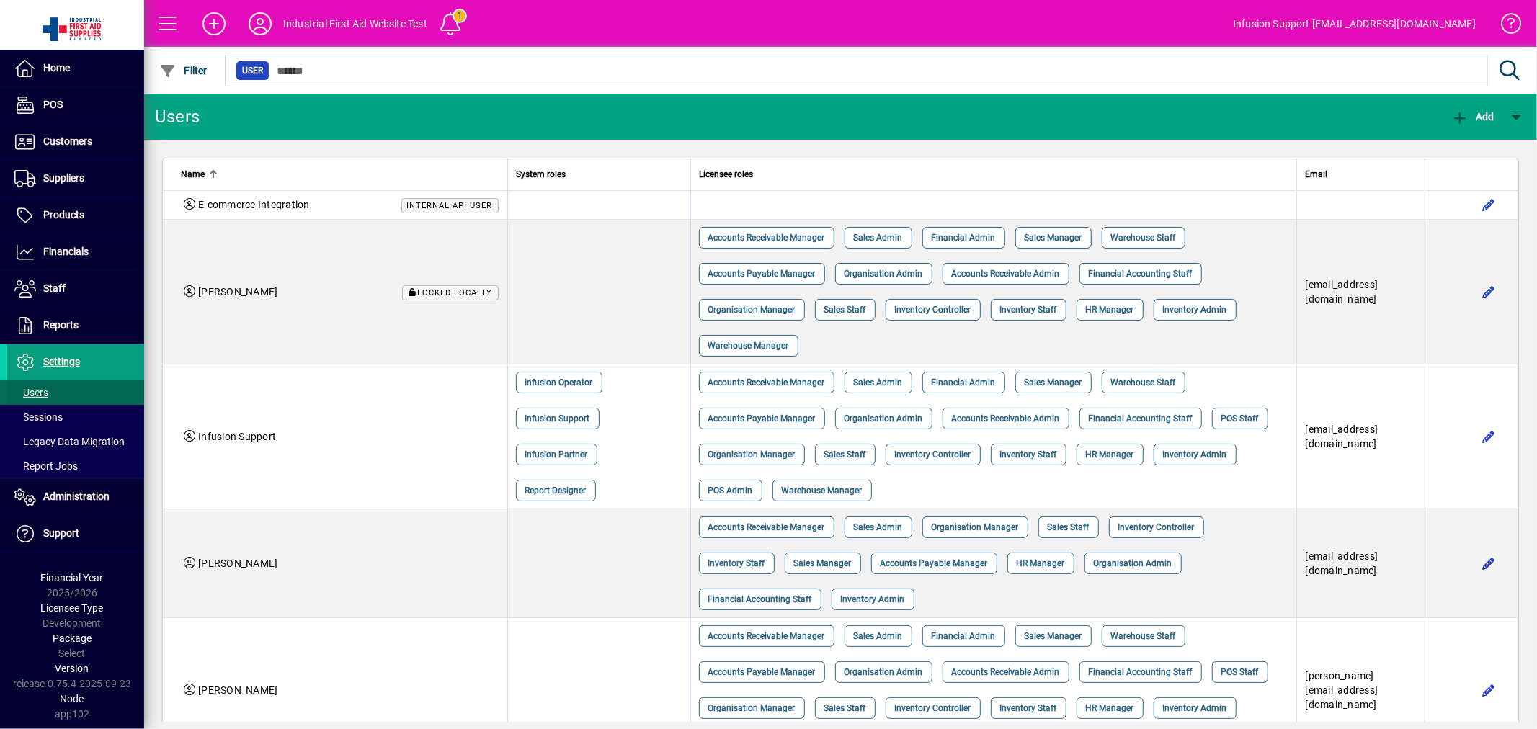
click at [55, 388] on span at bounding box center [75, 393] width 137 height 35
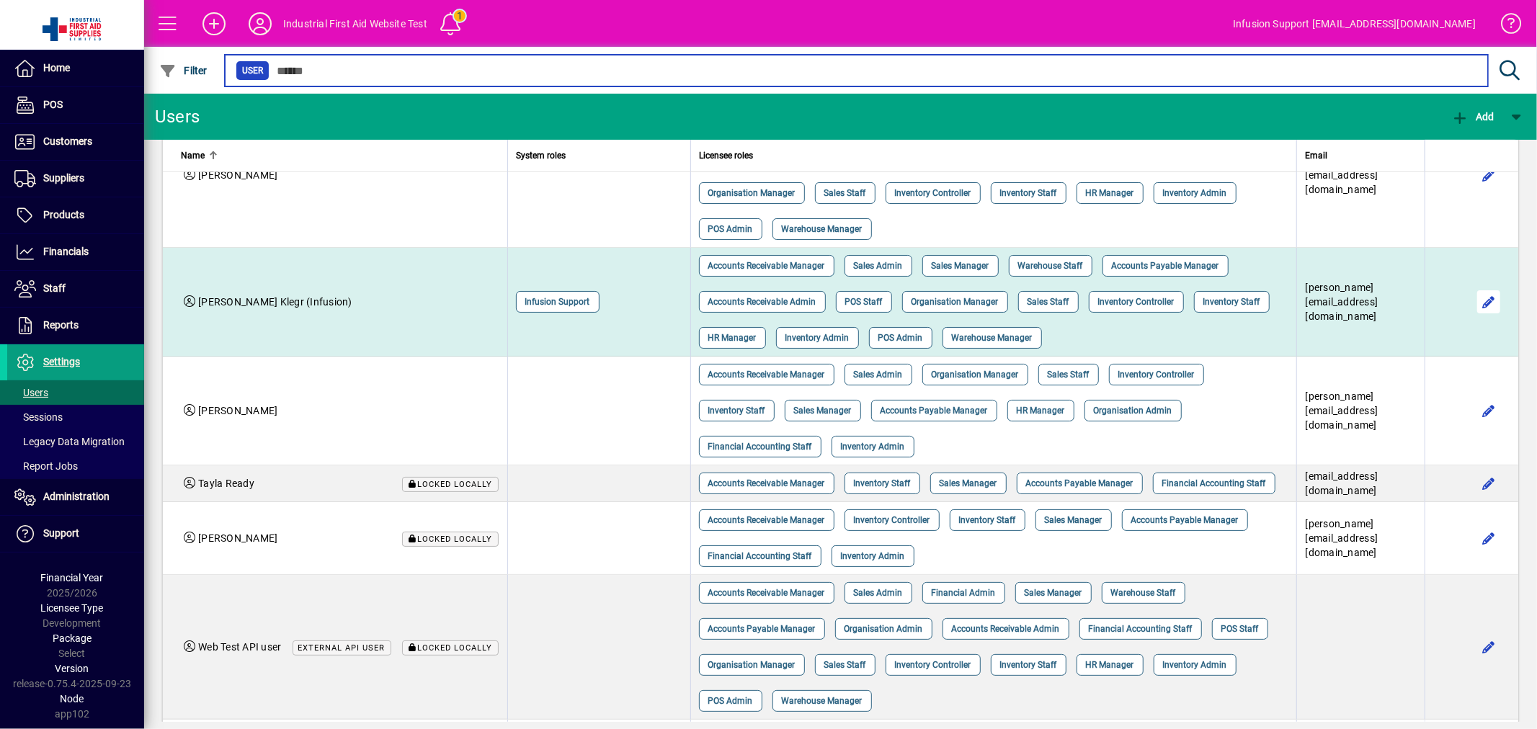
scroll to position [515, 0]
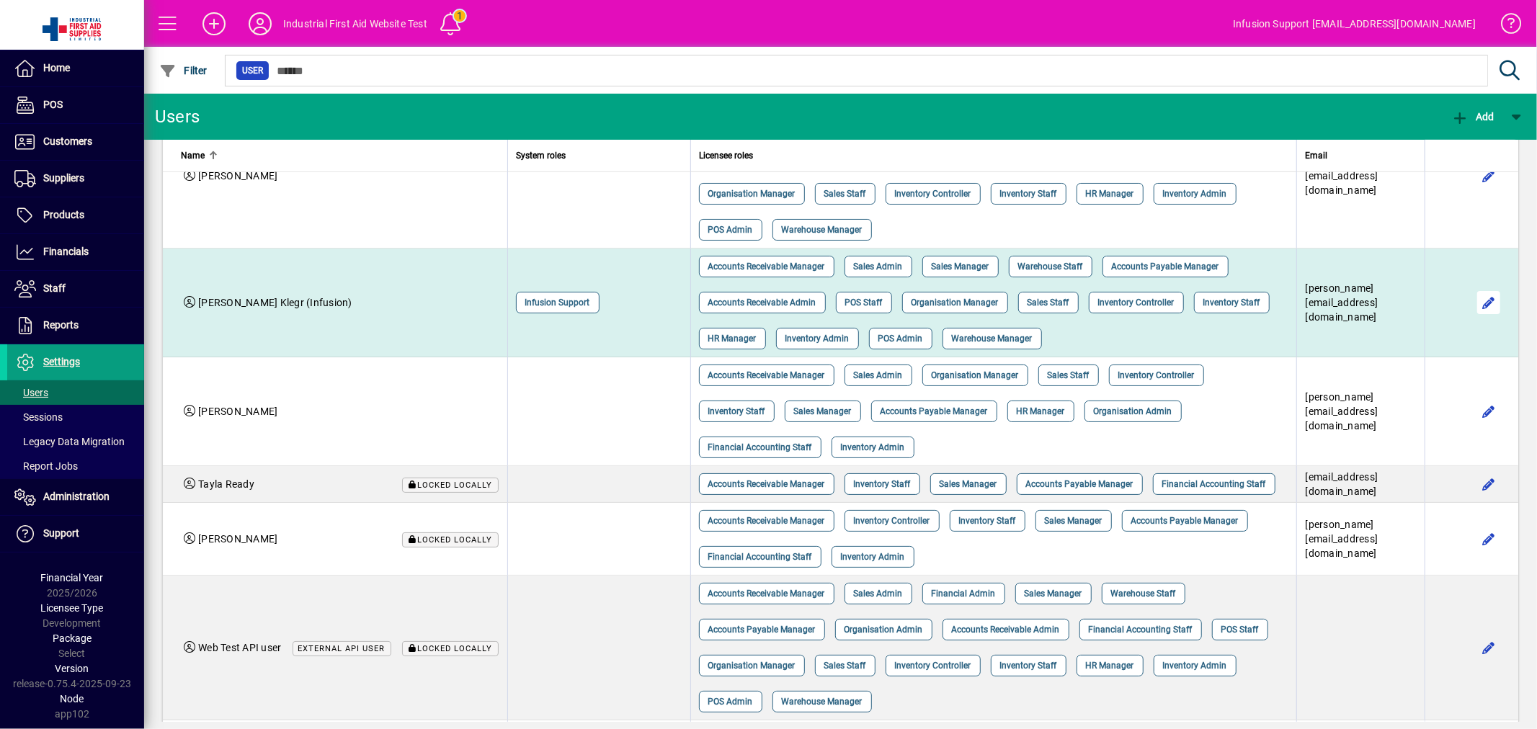
click at [1472, 317] on span "button" at bounding box center [1489, 302] width 35 height 35
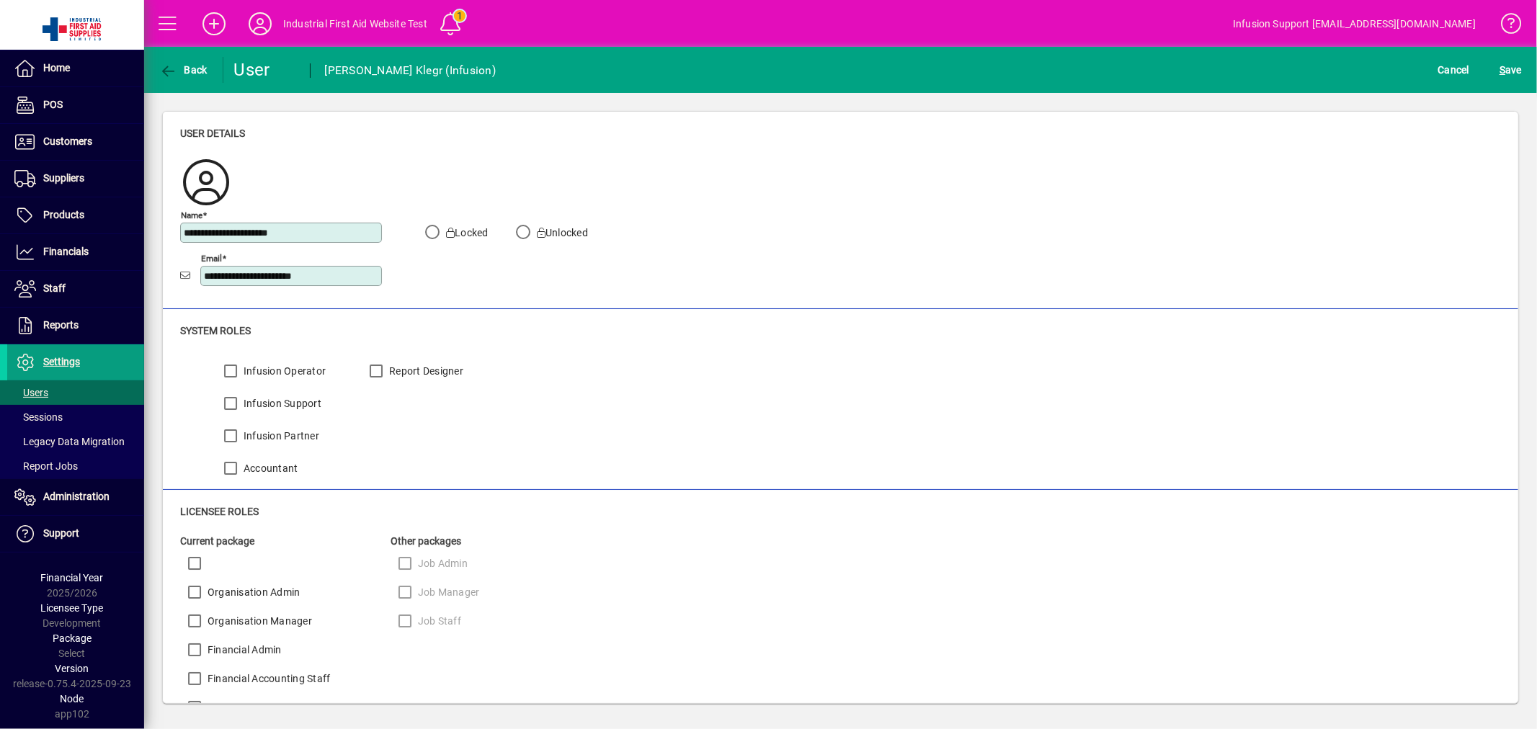
click at [1496, 57] on button "S ave" at bounding box center [1511, 70] width 30 height 26
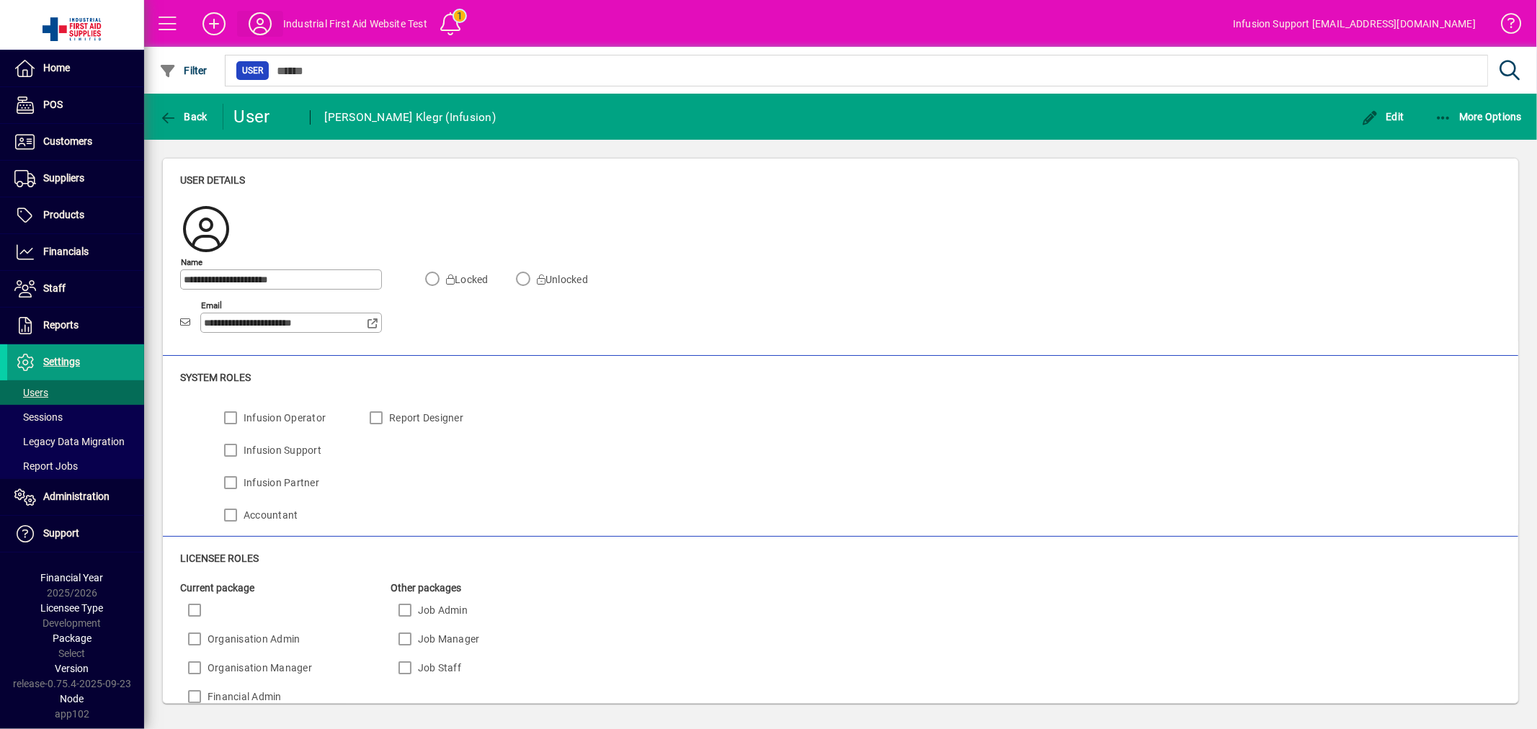
click at [264, 18] on icon at bounding box center [260, 23] width 29 height 23
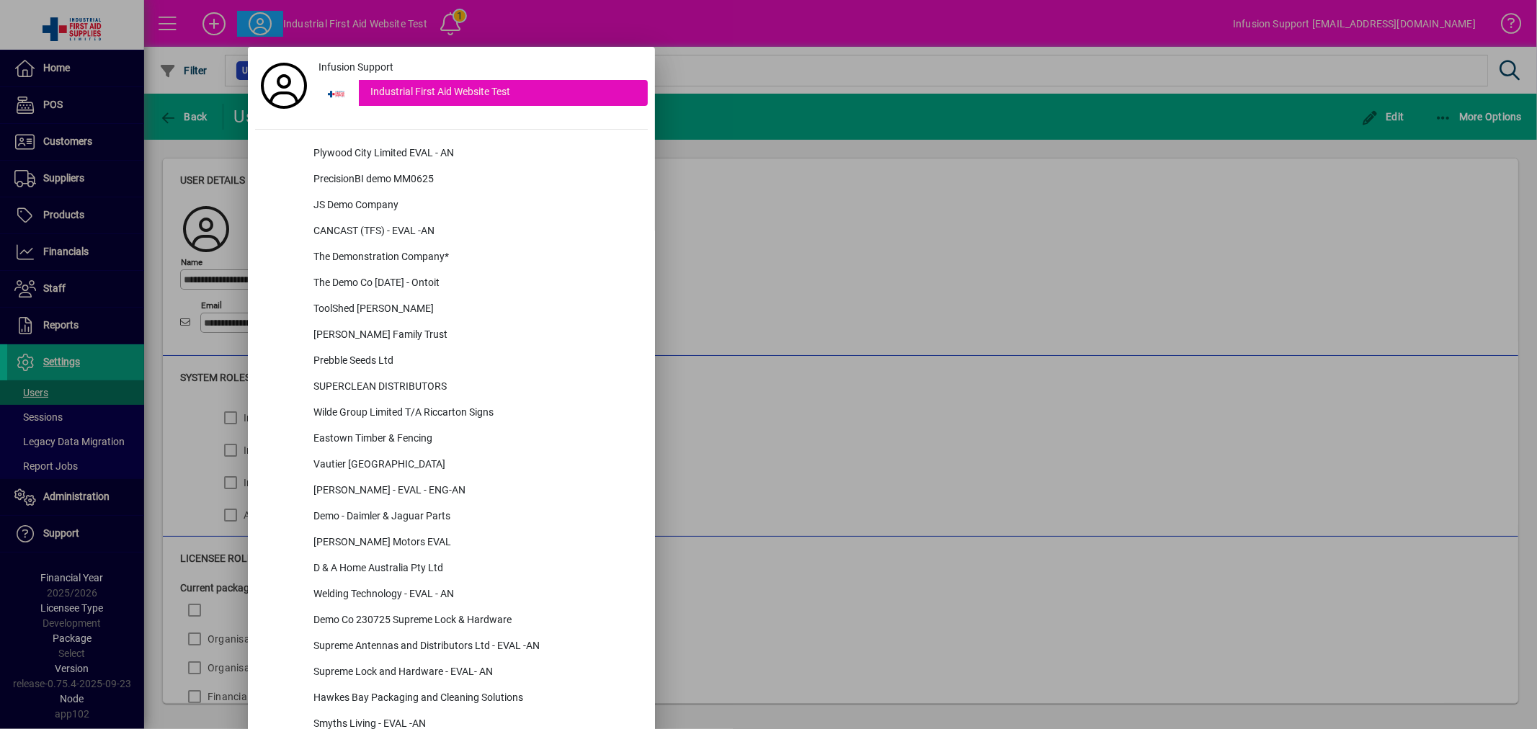
scroll to position [1496, 0]
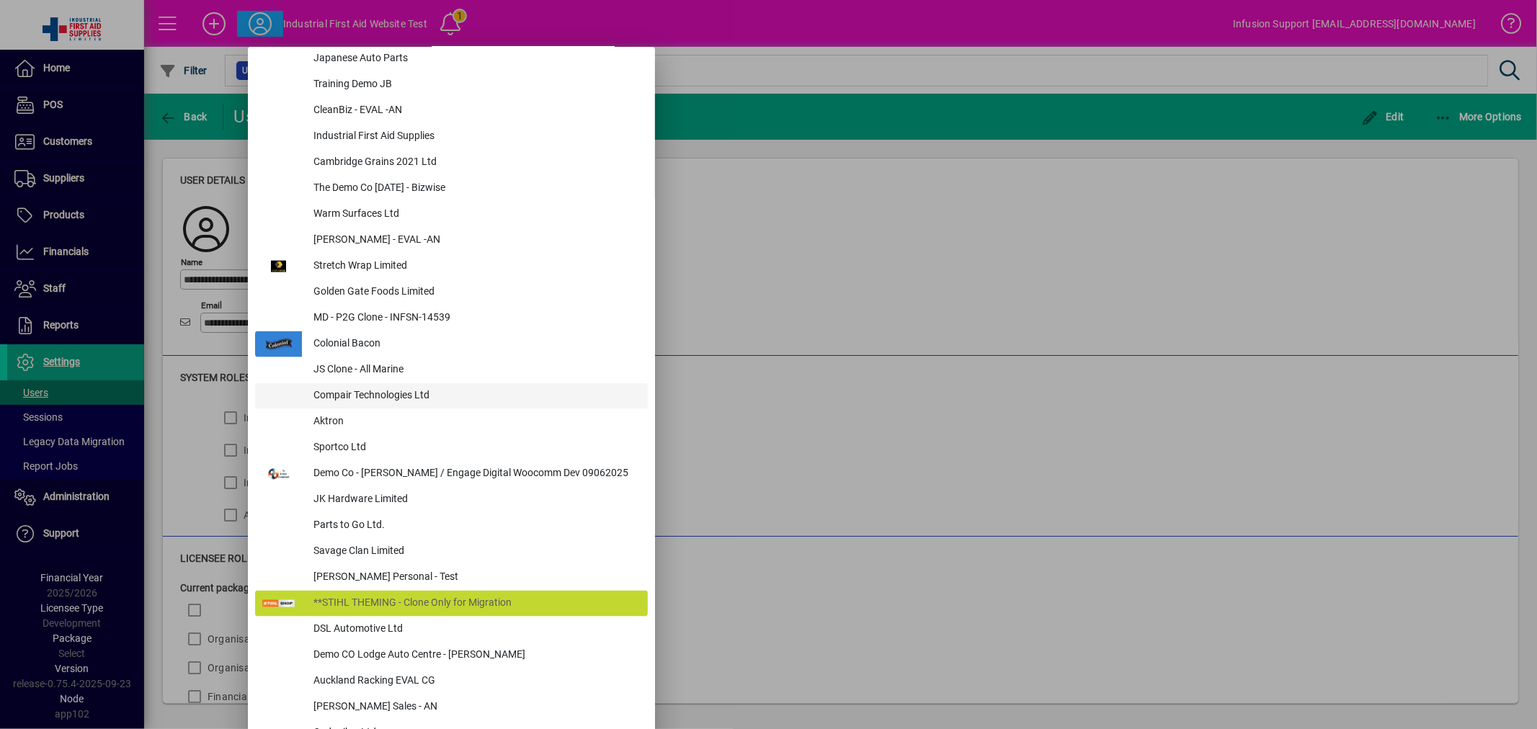
click at [400, 388] on div "Compair Technologies Ltd" at bounding box center [475, 396] width 346 height 26
